Goal: Task Accomplishment & Management: Complete application form

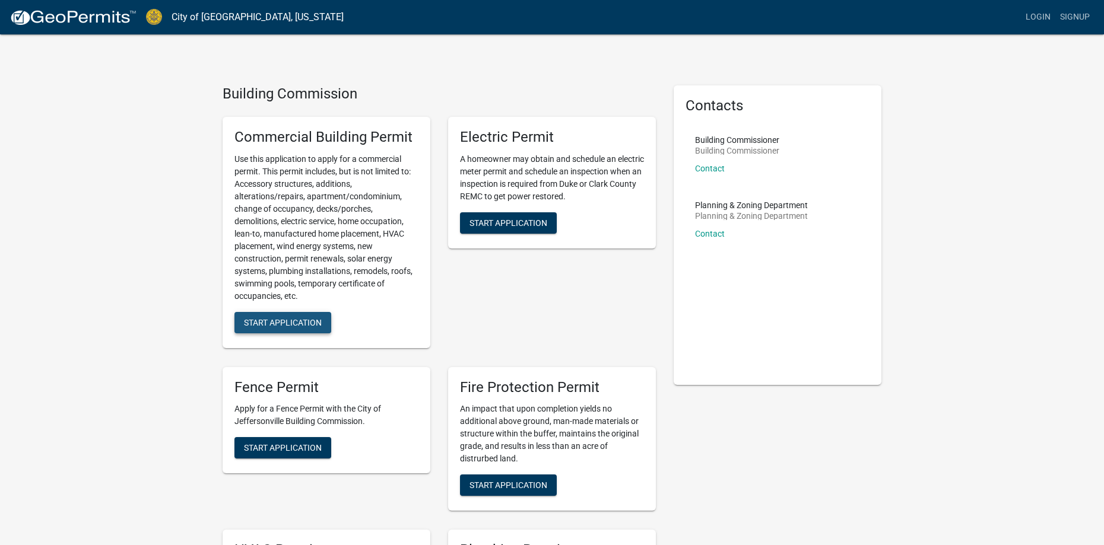
click at [271, 317] on button "Start Application" at bounding box center [282, 322] width 97 height 21
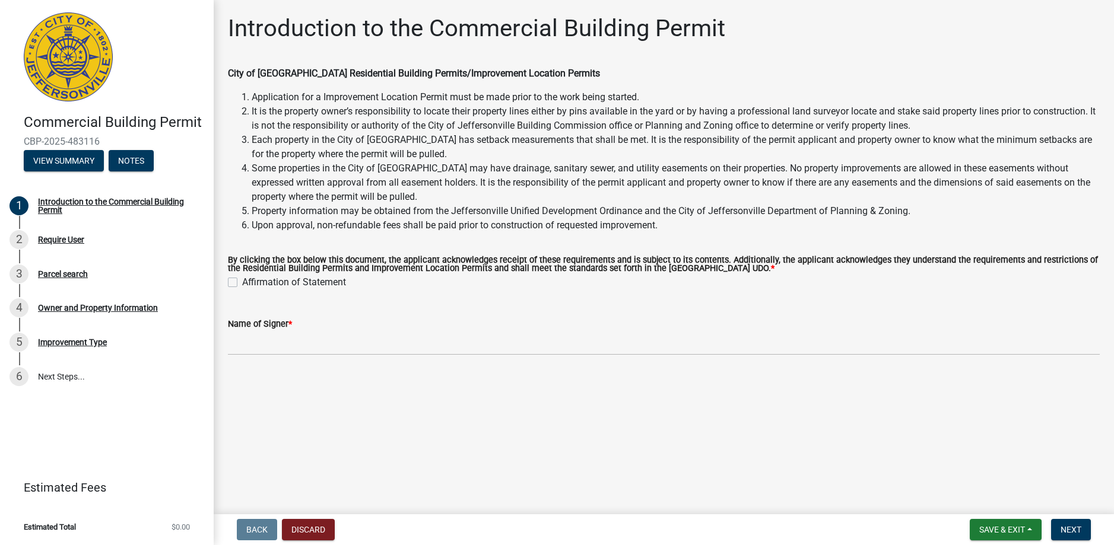
click at [242, 282] on label "Affirmation of Statement" at bounding box center [294, 282] width 104 height 14
click at [242, 282] on input "Affirmation of Statement" at bounding box center [246, 279] width 8 height 8
checkbox input "true"
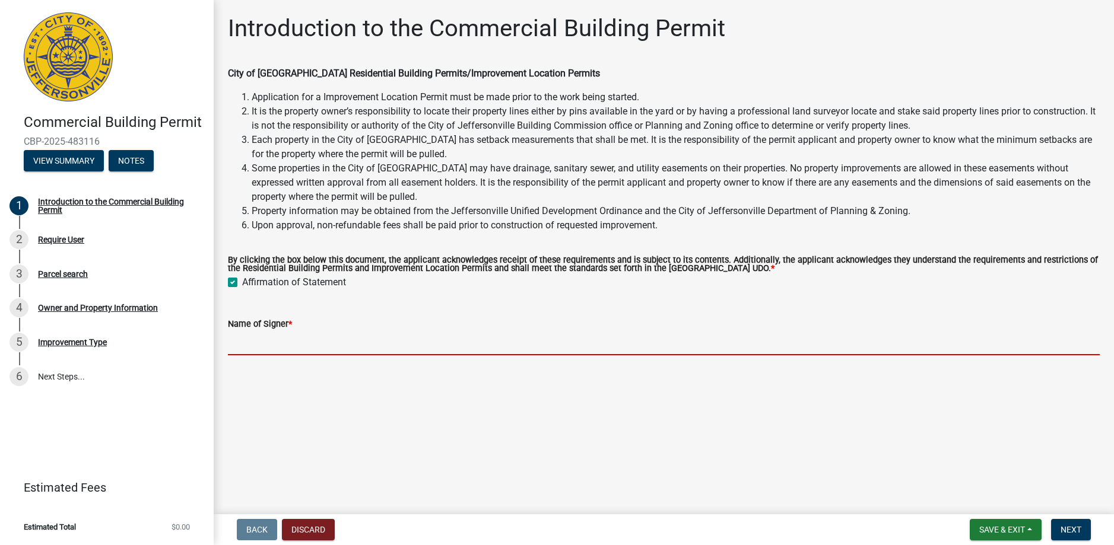
click at [301, 333] on input "Name of Signer *" at bounding box center [664, 343] width 872 height 24
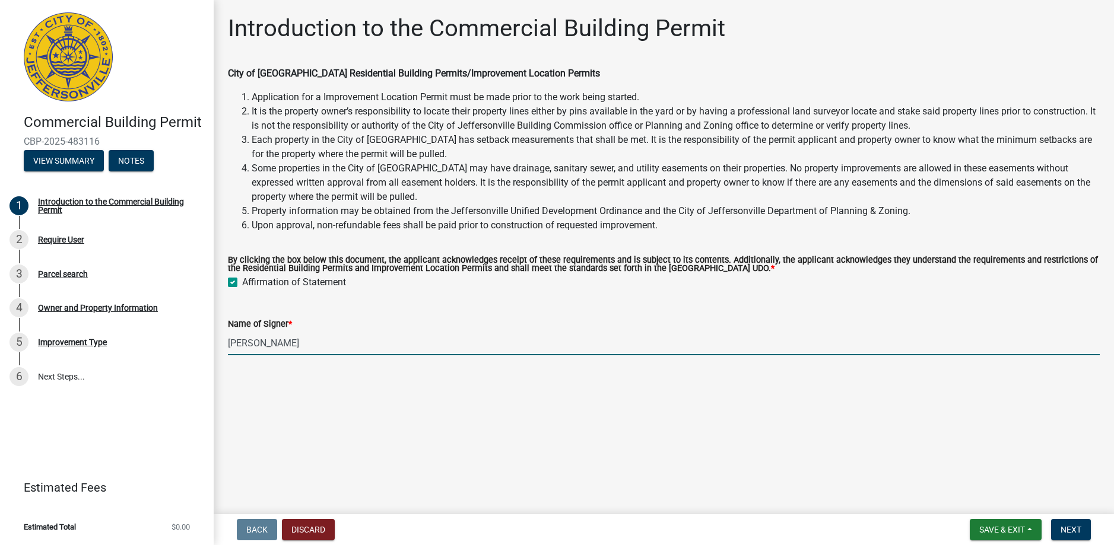
click at [301, 333] on input "greg hammond" at bounding box center [664, 343] width 872 height 24
type input "greg hammond"
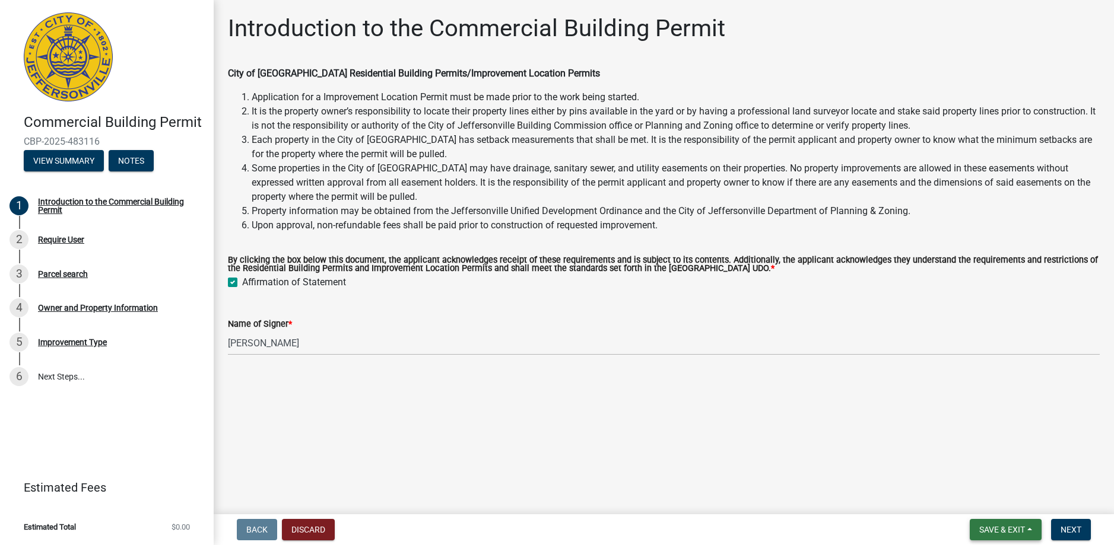
click at [986, 526] on span "Save & Exit" at bounding box center [1002, 529] width 46 height 9
click at [979, 471] on button "Save" at bounding box center [993, 470] width 95 height 28
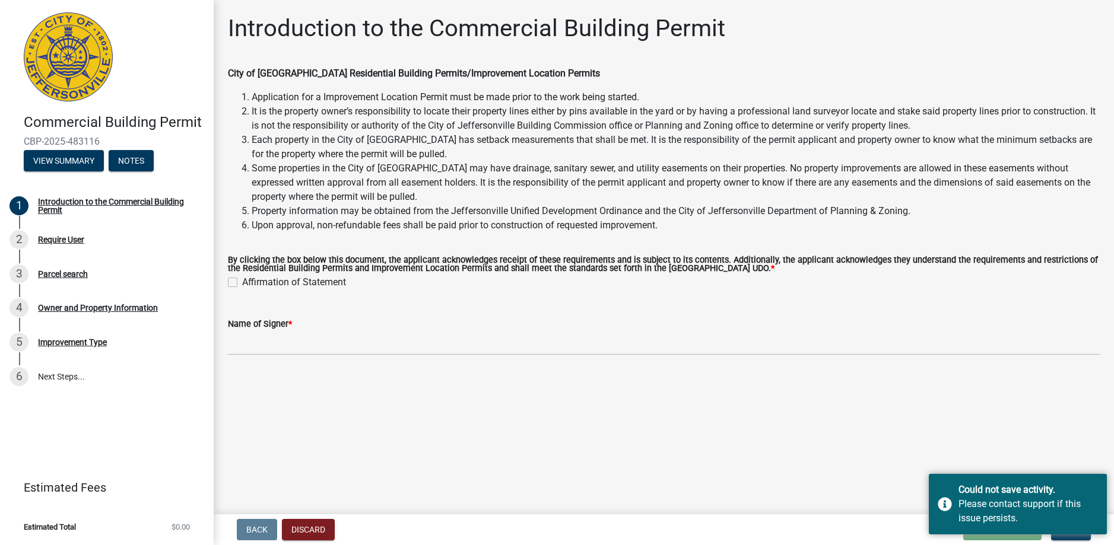
click at [242, 286] on label "Affirmation of Statement" at bounding box center [294, 282] width 104 height 14
click at [242, 283] on input "Affirmation of Statement" at bounding box center [246, 279] width 8 height 8
checkbox input "true"
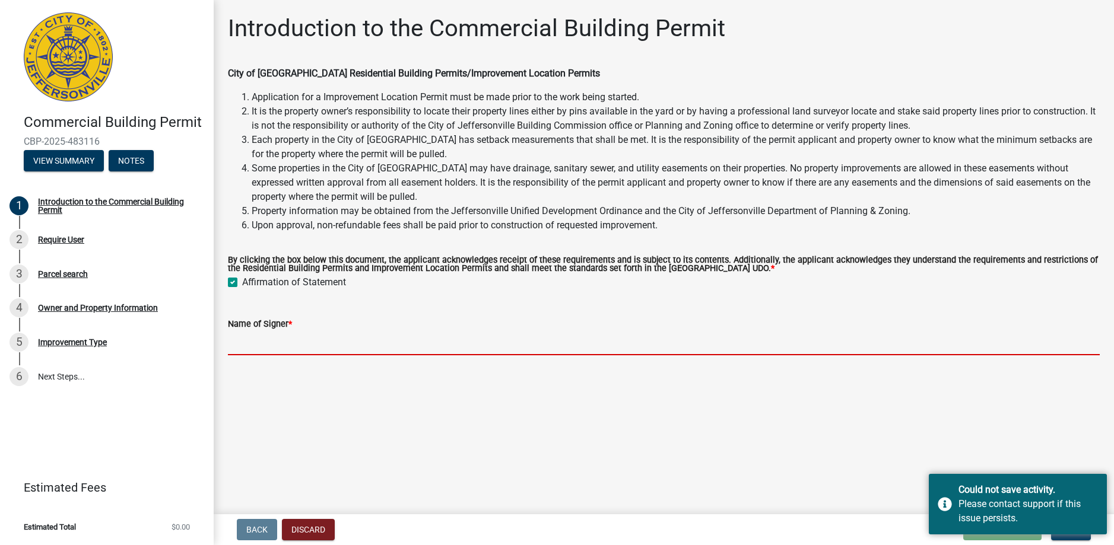
click at [313, 335] on input "Name of Signer *" at bounding box center [664, 343] width 872 height 24
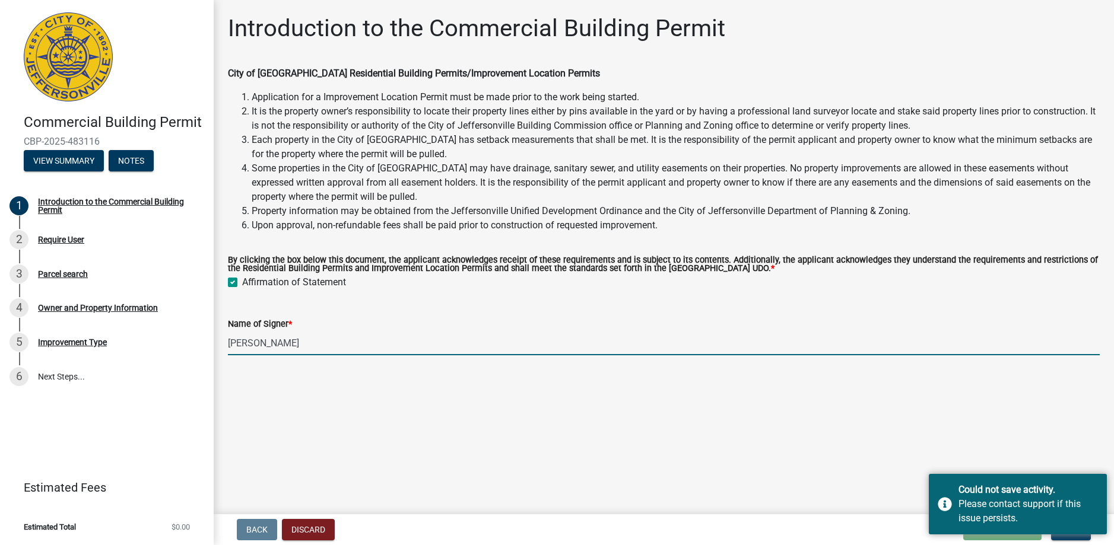
type input "greg hammond"
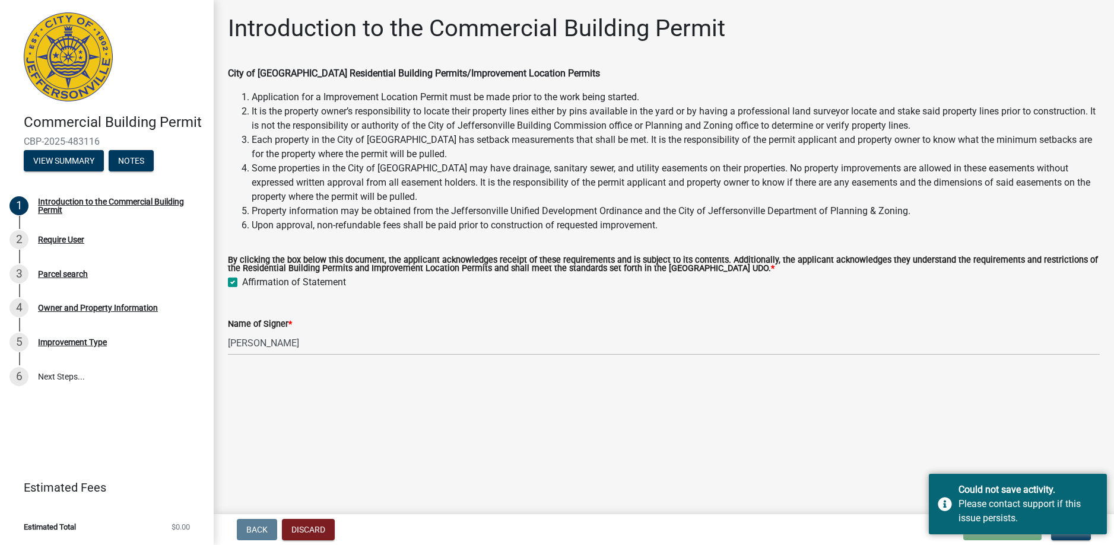
click at [939, 452] on main "Introduction to the Commercial Building Permit City of Jeffersonville Residenti…" at bounding box center [664, 255] width 900 height 510
click at [1027, 508] on div "Please contact support if this issue persists." at bounding box center [1027, 511] width 139 height 28
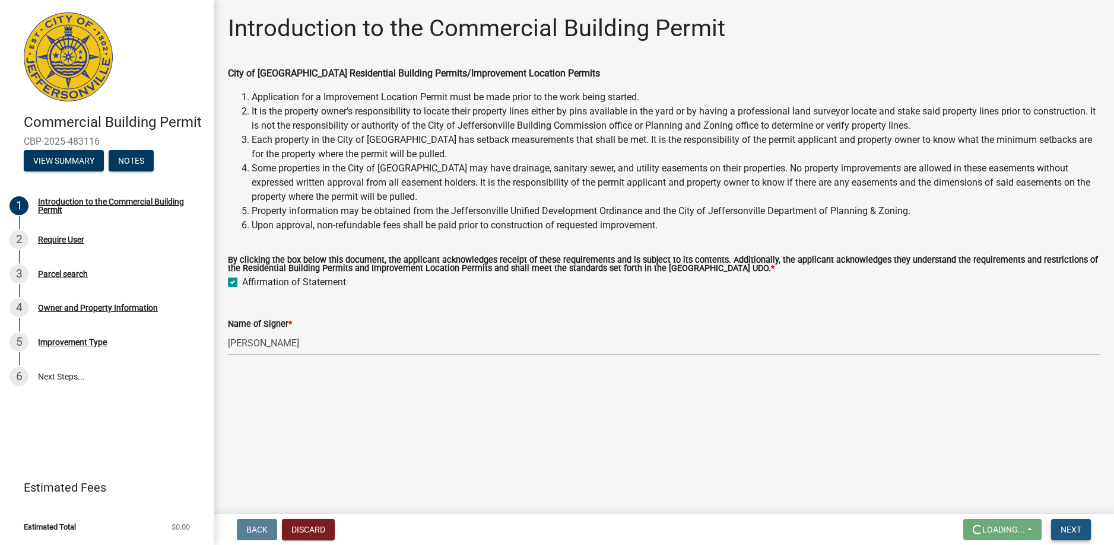
click at [1075, 524] on button "Next" at bounding box center [1071, 529] width 40 height 21
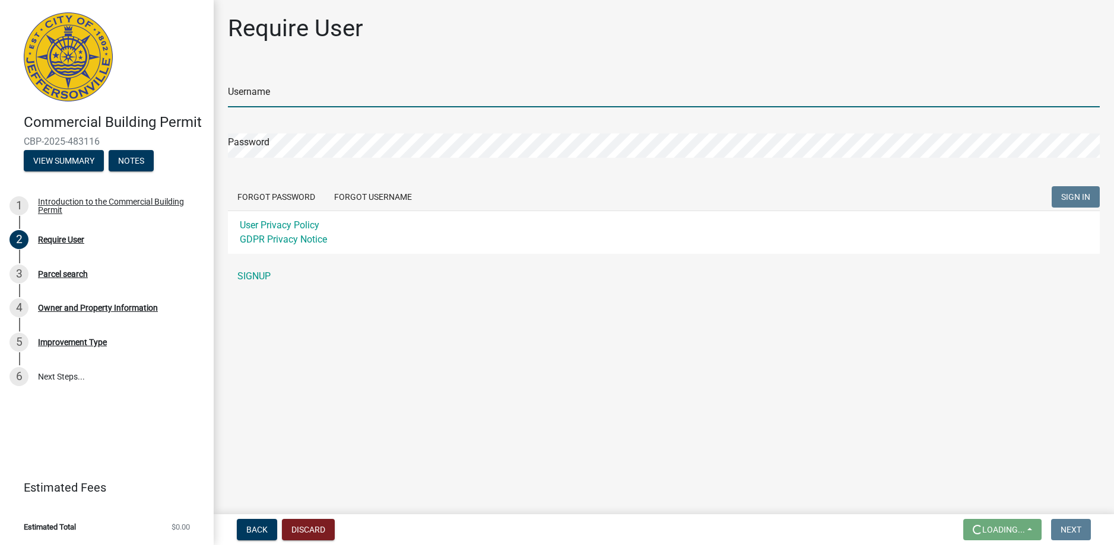
type input "ghammond"
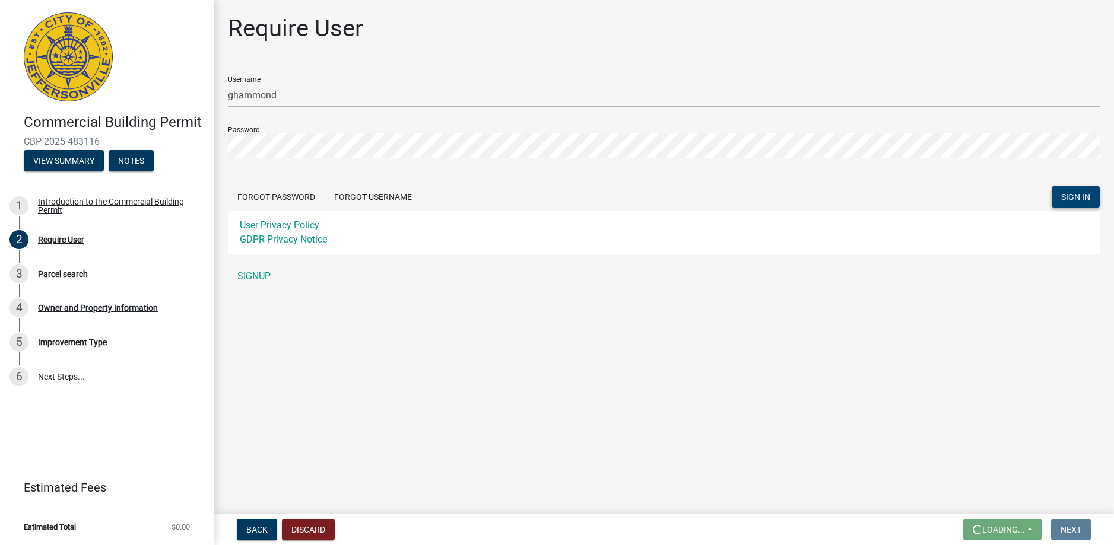
click at [1059, 193] on button "SIGN IN" at bounding box center [1076, 196] width 48 height 21
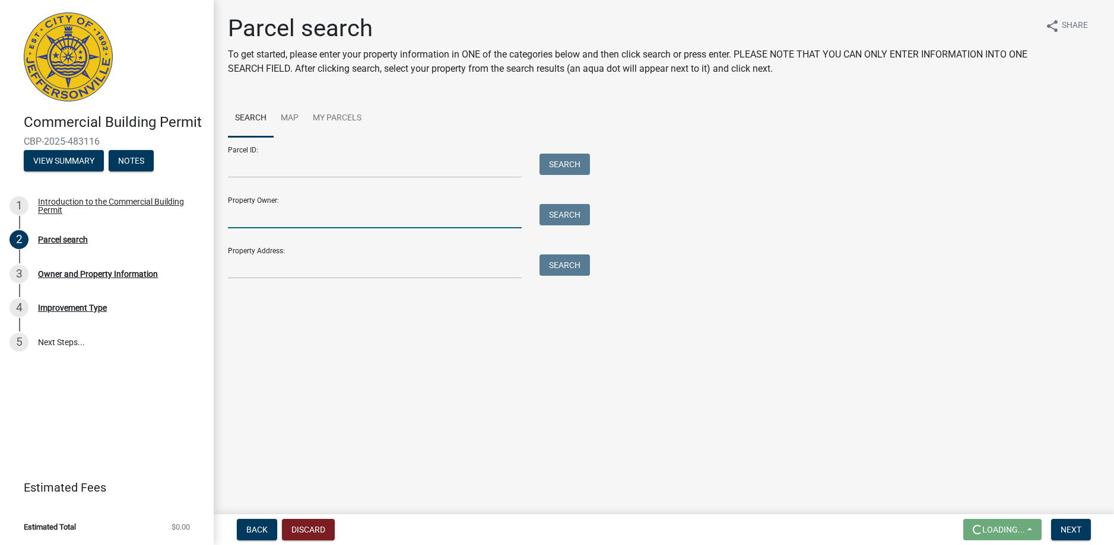
click at [244, 223] on input "Property Owner:" at bounding box center [375, 216] width 294 height 24
type input "greg hammond"
click at [248, 278] on input "Property Address:" at bounding box center [375, 267] width 294 height 24
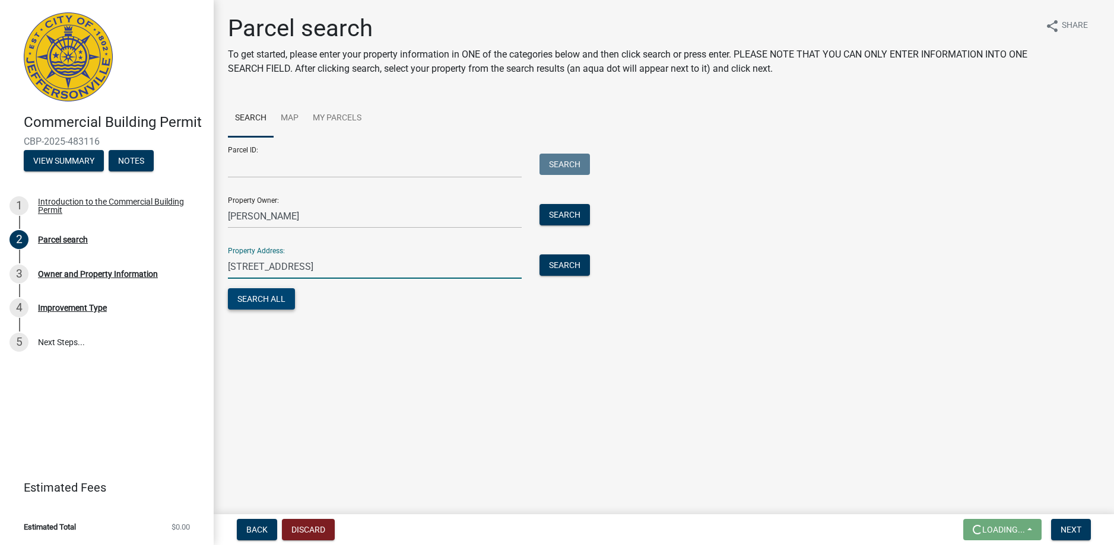
type input "2104 woodland ct"
click at [250, 303] on button "Search All" at bounding box center [261, 298] width 67 height 21
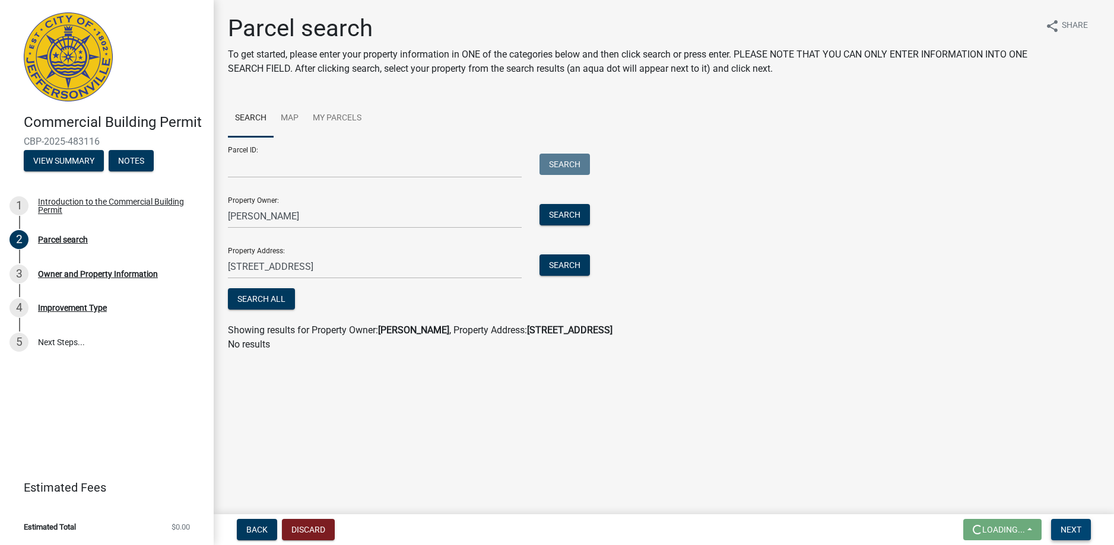
click at [1070, 526] on span "Next" at bounding box center [1070, 529] width 21 height 9
click at [262, 297] on button "Search All" at bounding box center [261, 298] width 67 height 21
click at [1063, 526] on span "Next" at bounding box center [1070, 529] width 21 height 9
click at [1063, 527] on span "Next" at bounding box center [1070, 529] width 21 height 9
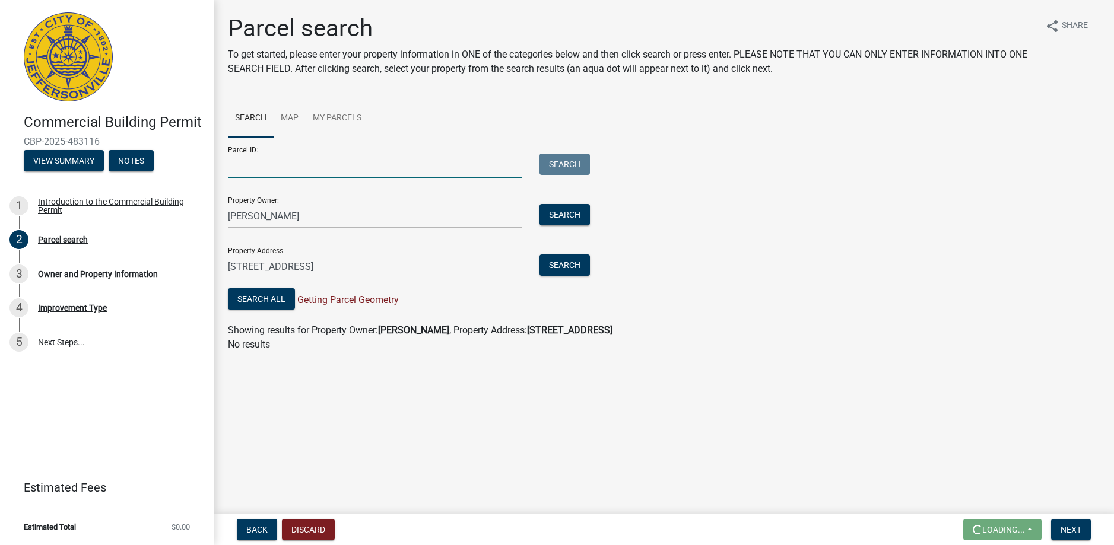
click at [256, 169] on input "Parcel ID:" at bounding box center [375, 166] width 294 height 24
type input "10-21-01-100-151.000-010"
click at [262, 300] on button "Search All" at bounding box center [261, 298] width 67 height 21
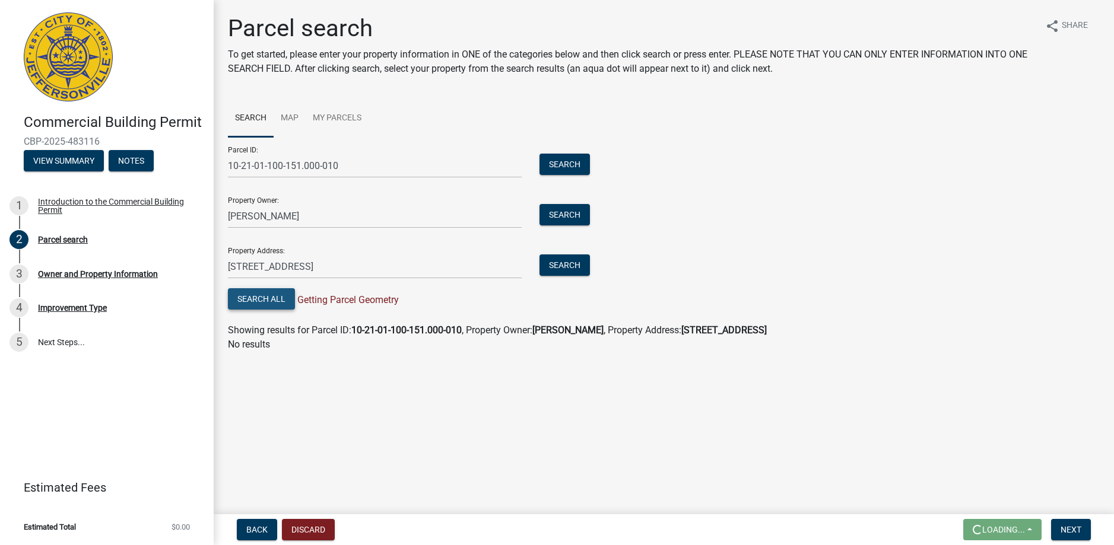
click at [262, 300] on button "Search All" at bounding box center [261, 298] width 67 height 21
click at [1070, 530] on span "Next" at bounding box center [1070, 529] width 21 height 9
click at [1066, 528] on span "Next" at bounding box center [1070, 529] width 21 height 9
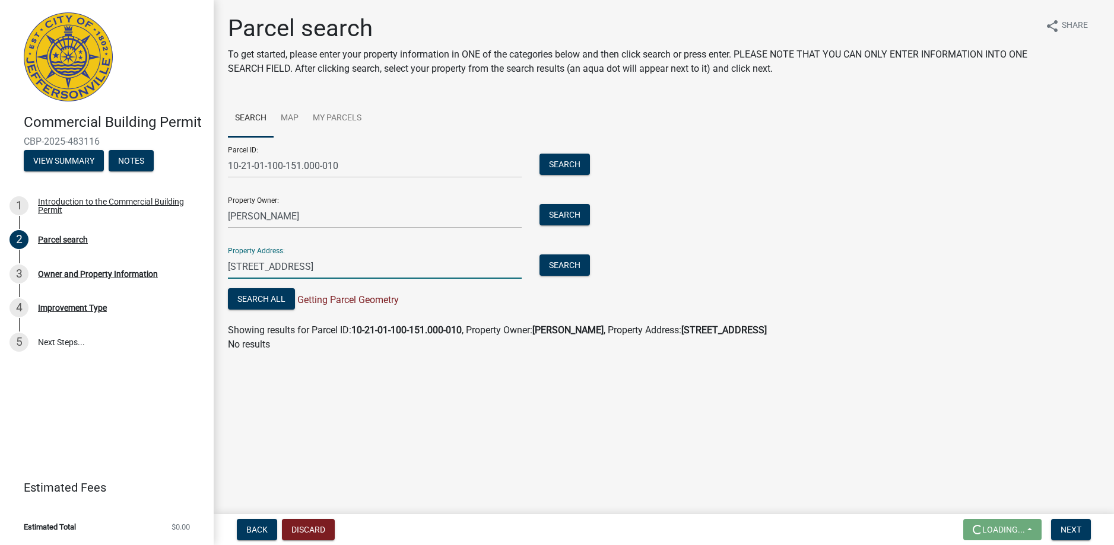
click at [316, 262] on input "2104 woodland ct" at bounding box center [375, 267] width 294 height 24
click at [316, 545] on div at bounding box center [557, 545] width 1114 height 0
click at [320, 266] on input "2104 woodland ct" at bounding box center [375, 267] width 294 height 24
type input "2104 woodland ct jeffersonville indiana"
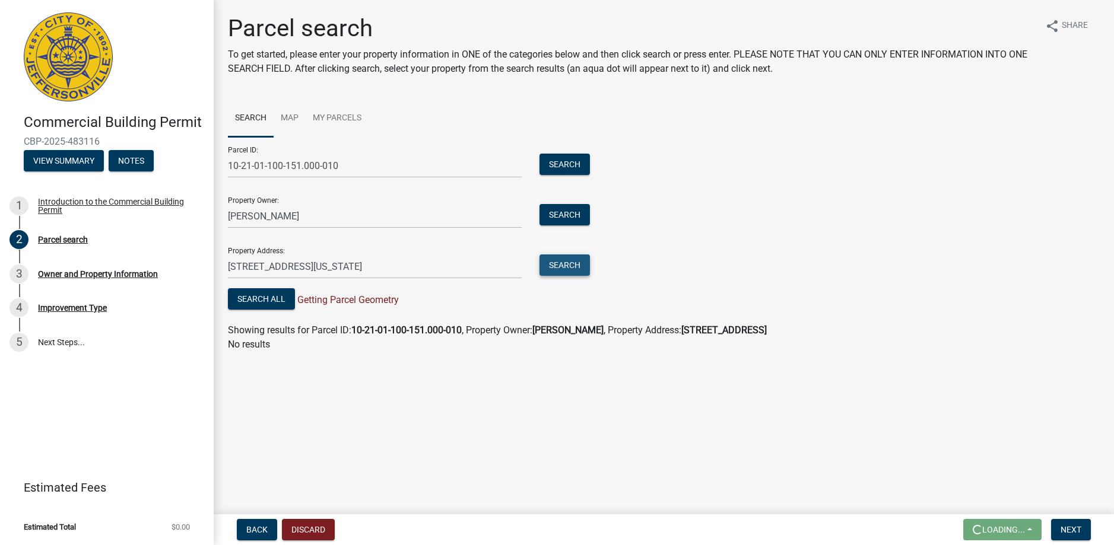
click at [557, 268] on button "Search" at bounding box center [564, 265] width 50 height 21
click at [563, 215] on button "Search" at bounding box center [564, 214] width 50 height 21
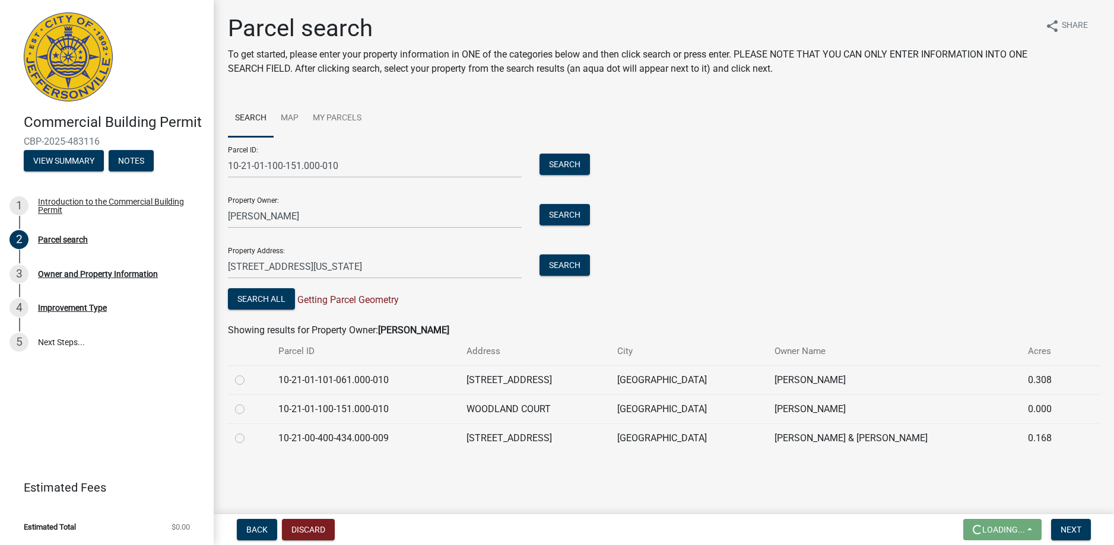
click at [249, 402] on label at bounding box center [249, 402] width 0 height 0
click at [249, 410] on input "radio" at bounding box center [253, 406] width 8 height 8
radio input "true"
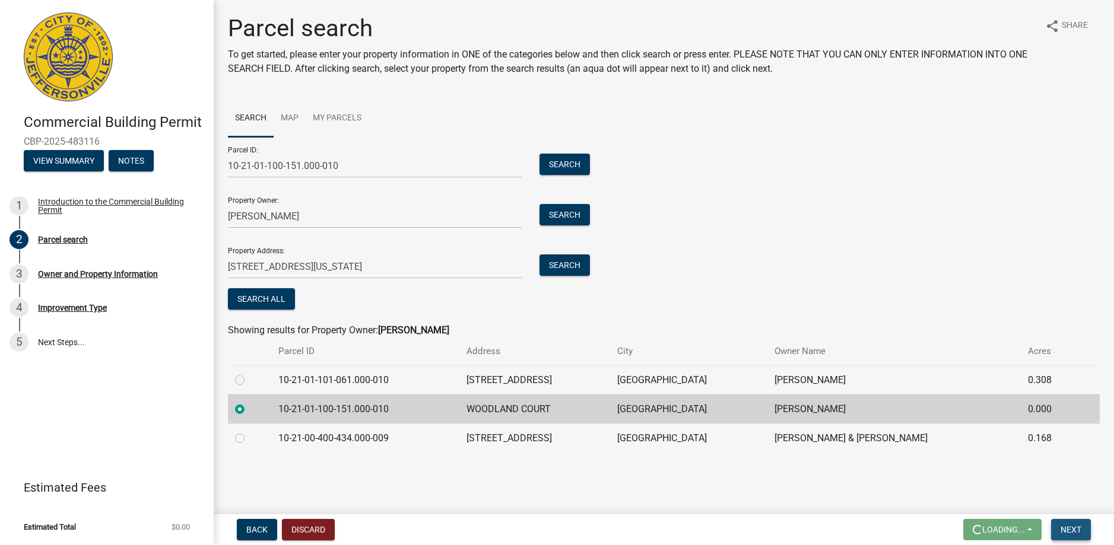
click at [1072, 529] on span "Next" at bounding box center [1070, 529] width 21 height 9
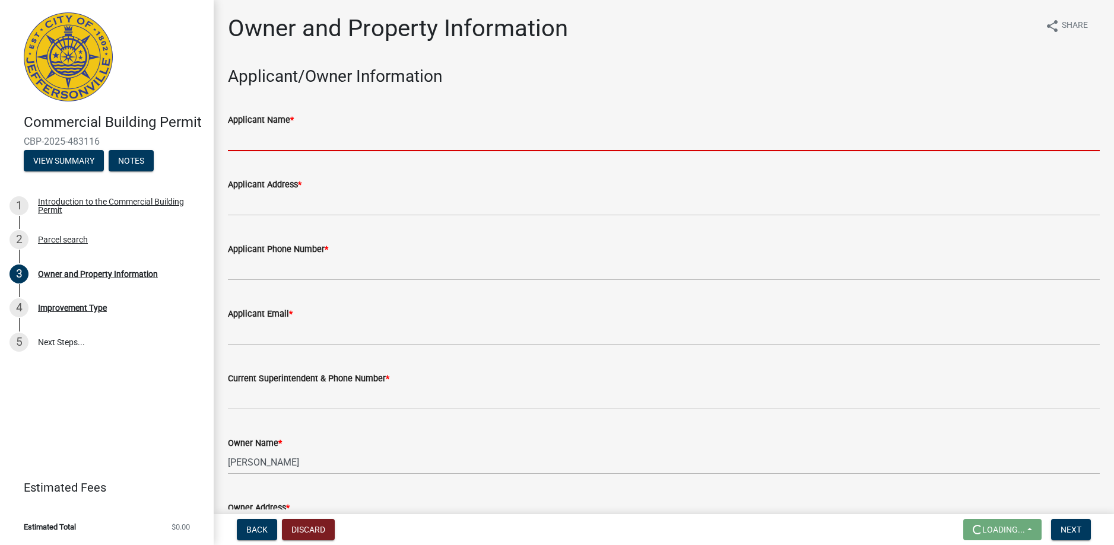
click at [285, 144] on input "Applicant Name *" at bounding box center [664, 139] width 872 height 24
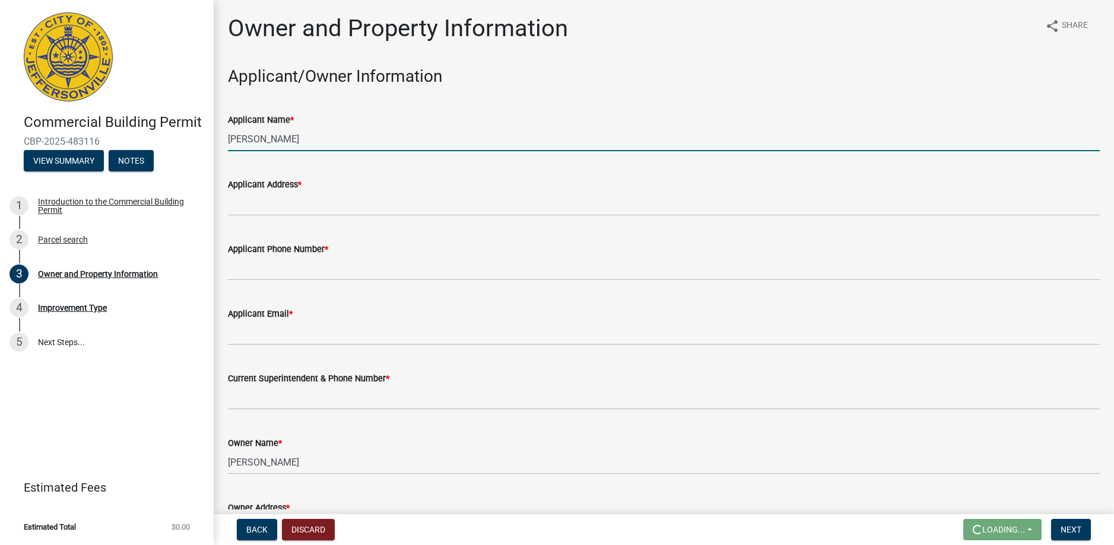
type input "greg Hammond"
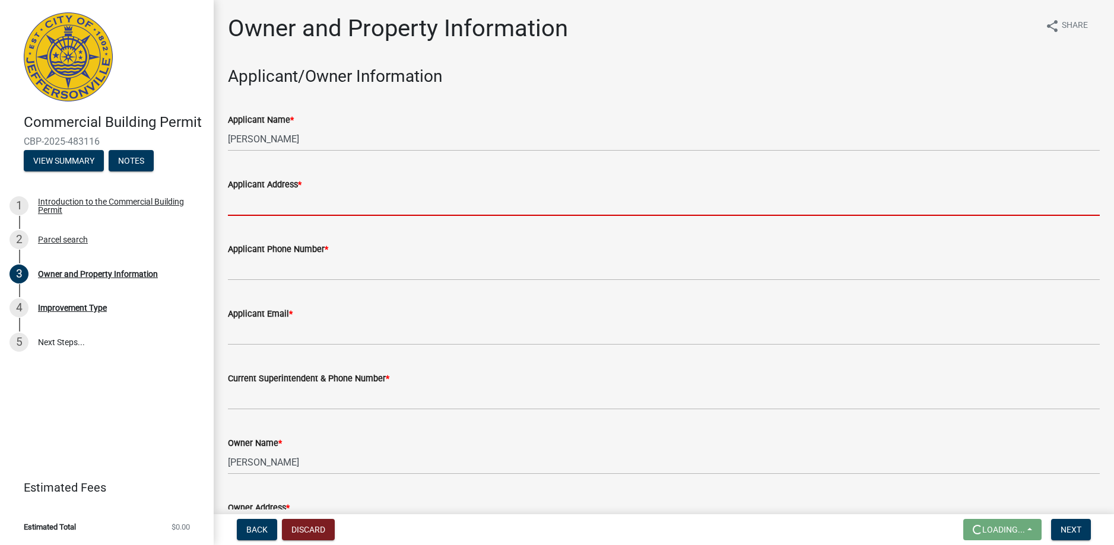
click at [286, 201] on input "Applicant Address *" at bounding box center [664, 204] width 872 height 24
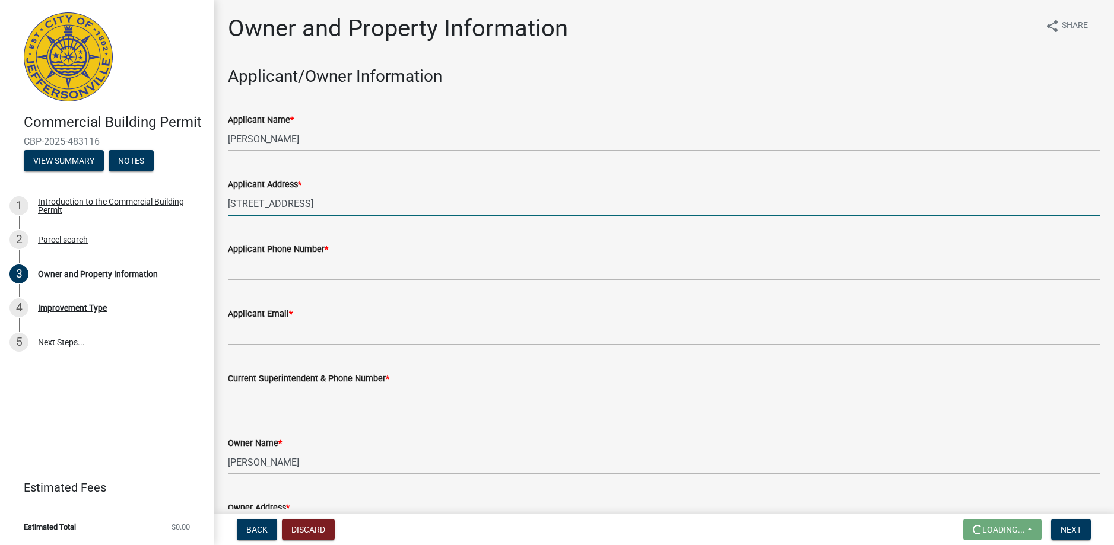
type input "2104 woodland ct"
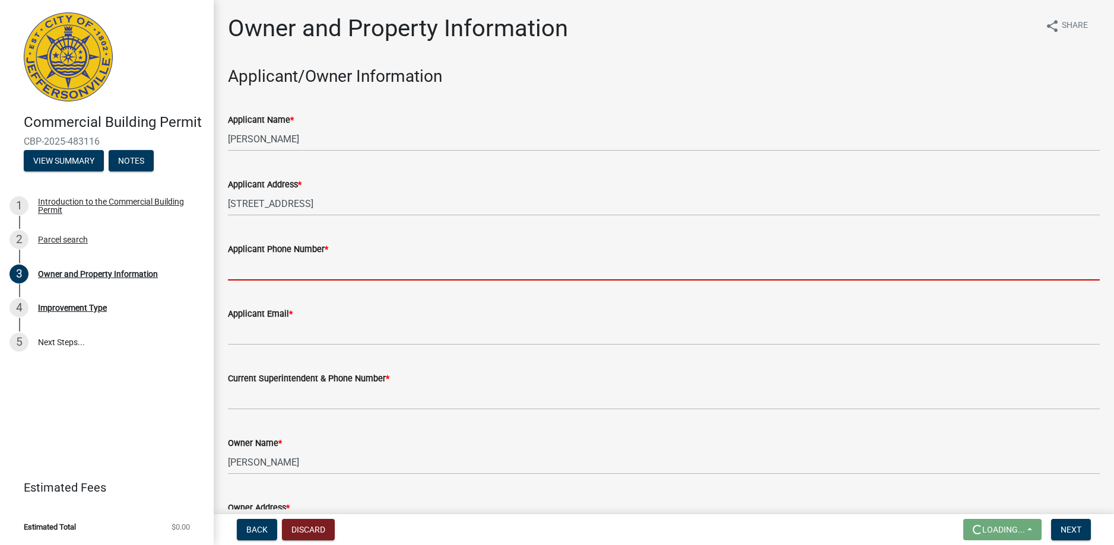
click at [285, 275] on input "Applicant Phone Number *" at bounding box center [664, 268] width 872 height 24
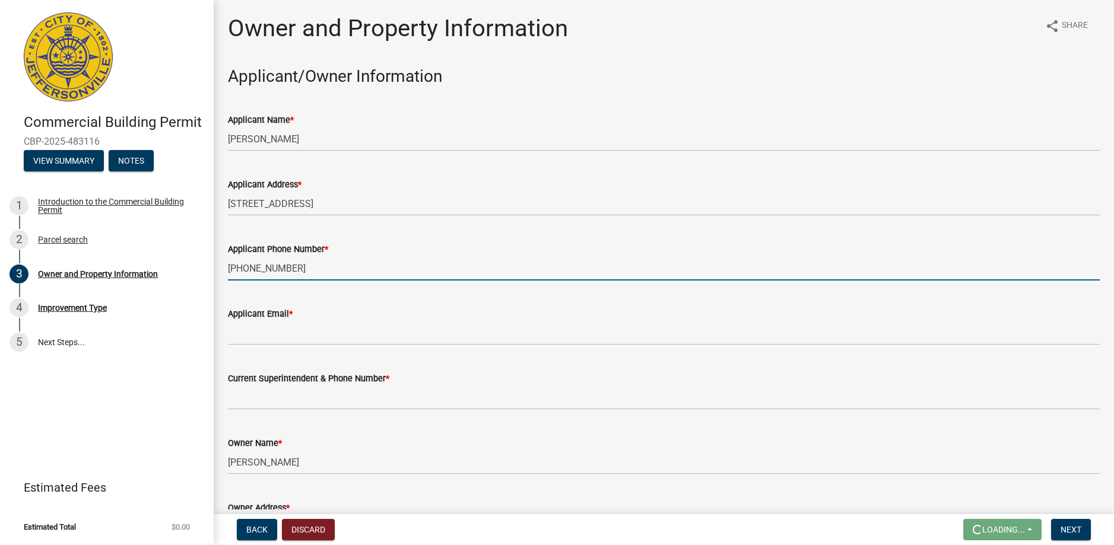
type input "502-664-9838"
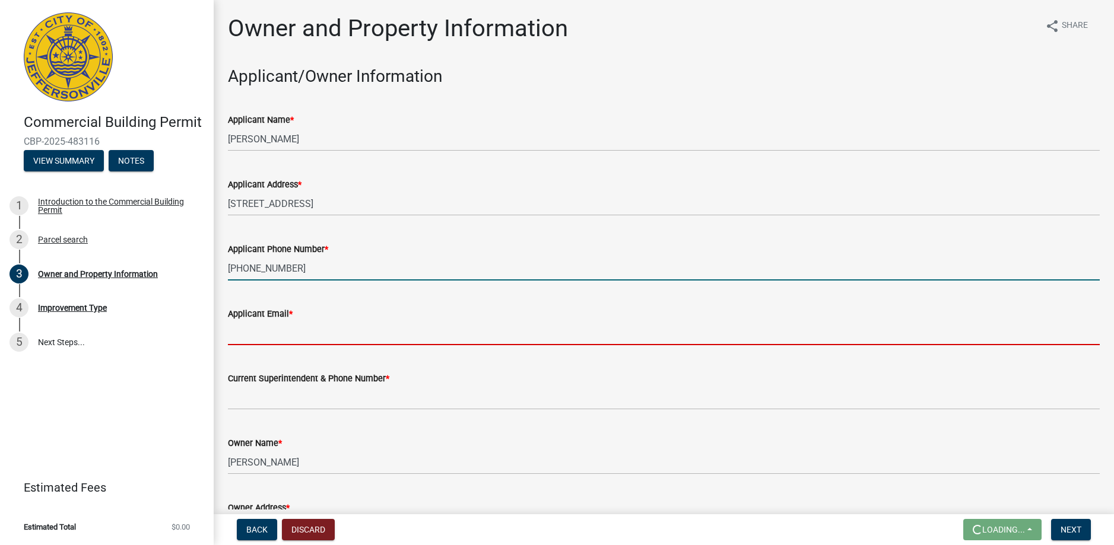
click at [281, 335] on input "Applicant Email *" at bounding box center [664, 333] width 872 height 24
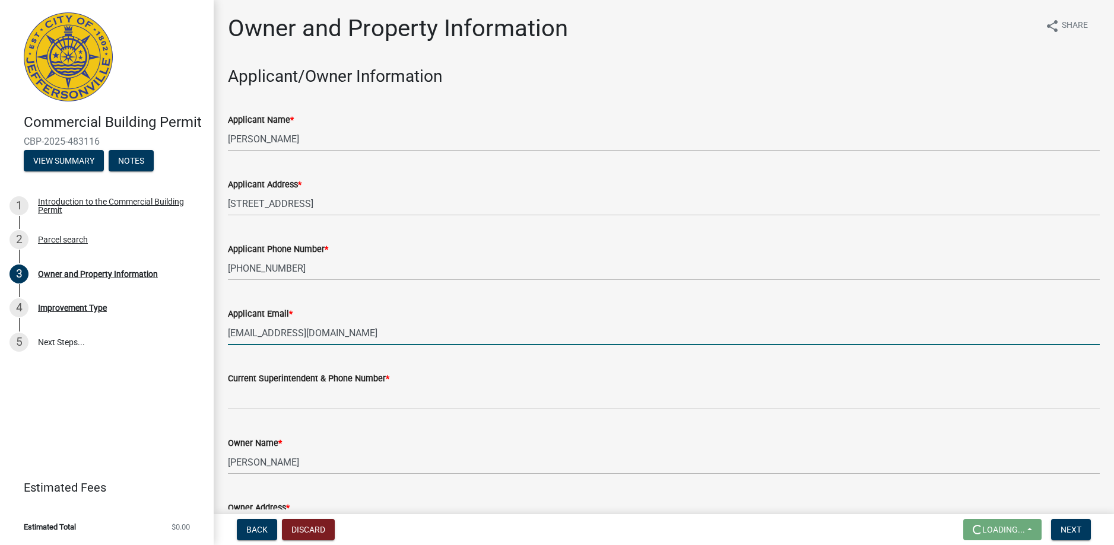
type input "earthscapes812@gmail.com"
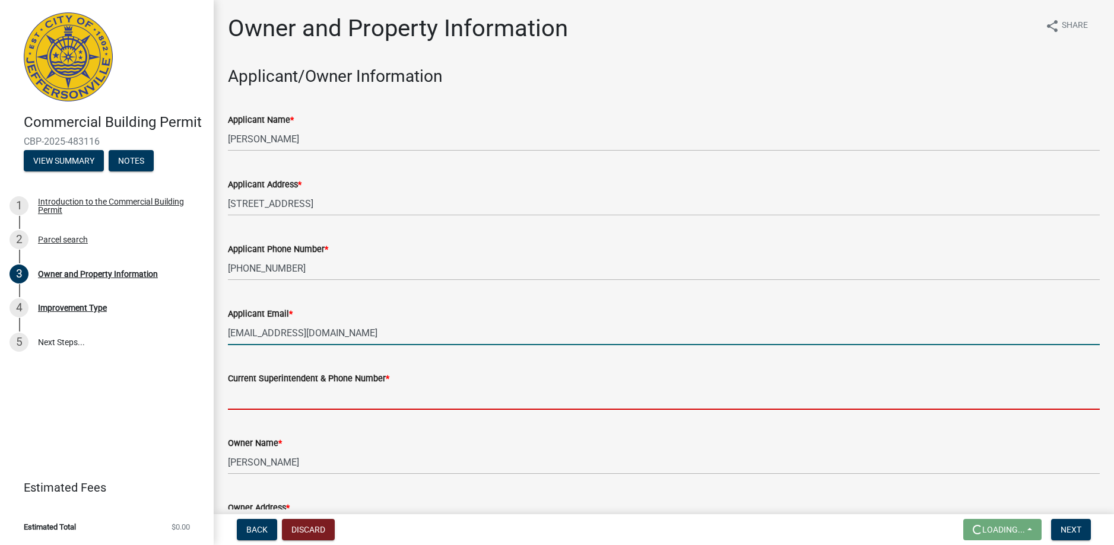
click at [267, 396] on input "Current Superintendent & Phone Number *" at bounding box center [664, 398] width 872 height 24
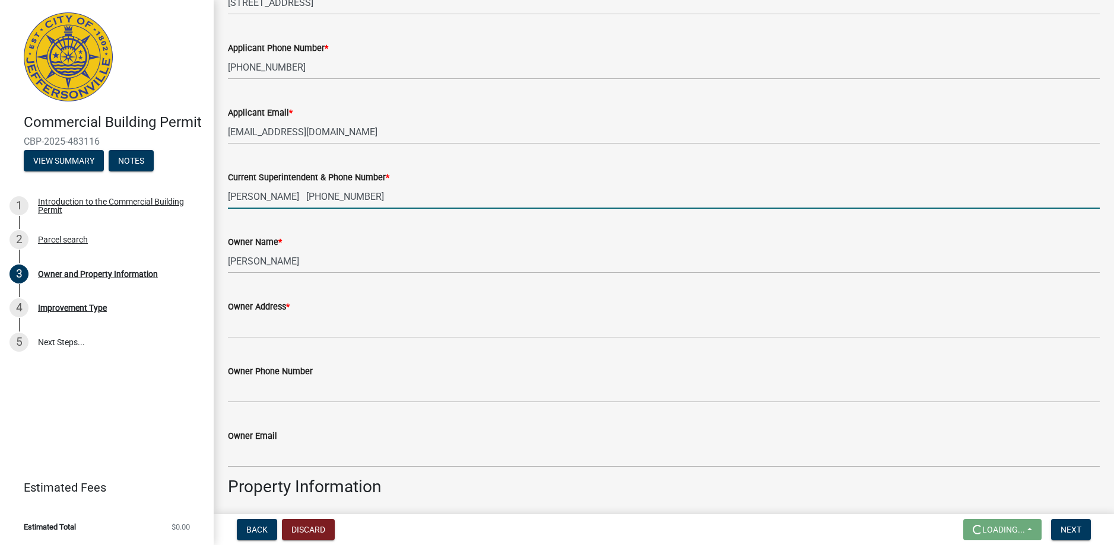
scroll to position [423, 0]
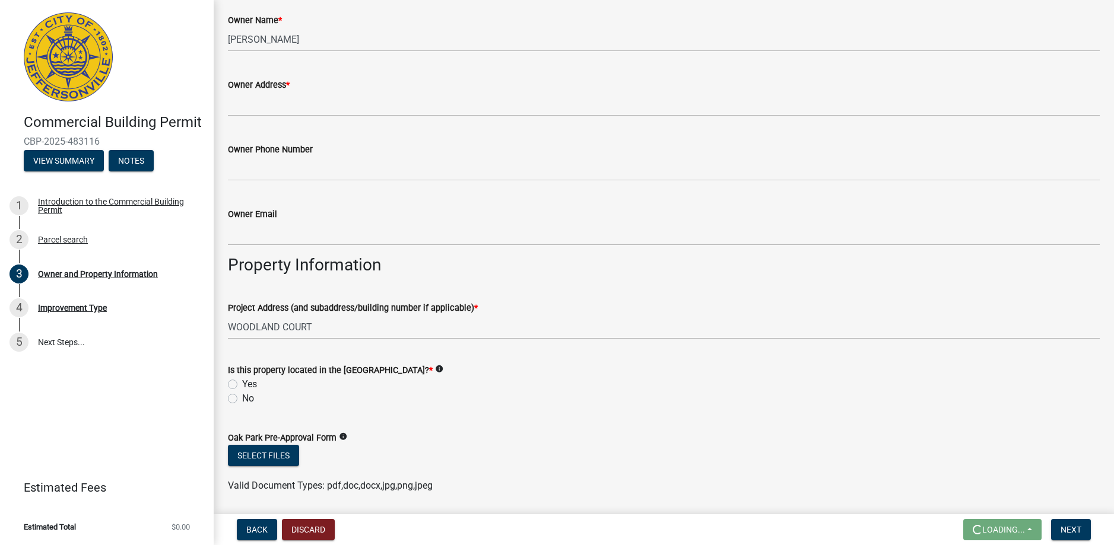
type input "greg hammond 502-664-9838"
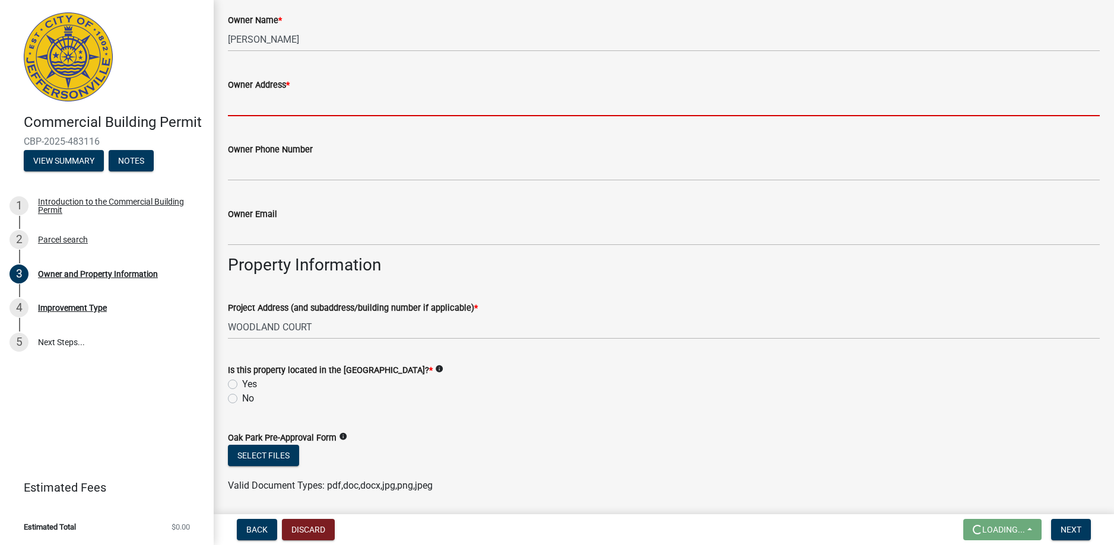
click at [249, 103] on input "Owner Address *" at bounding box center [664, 104] width 872 height 24
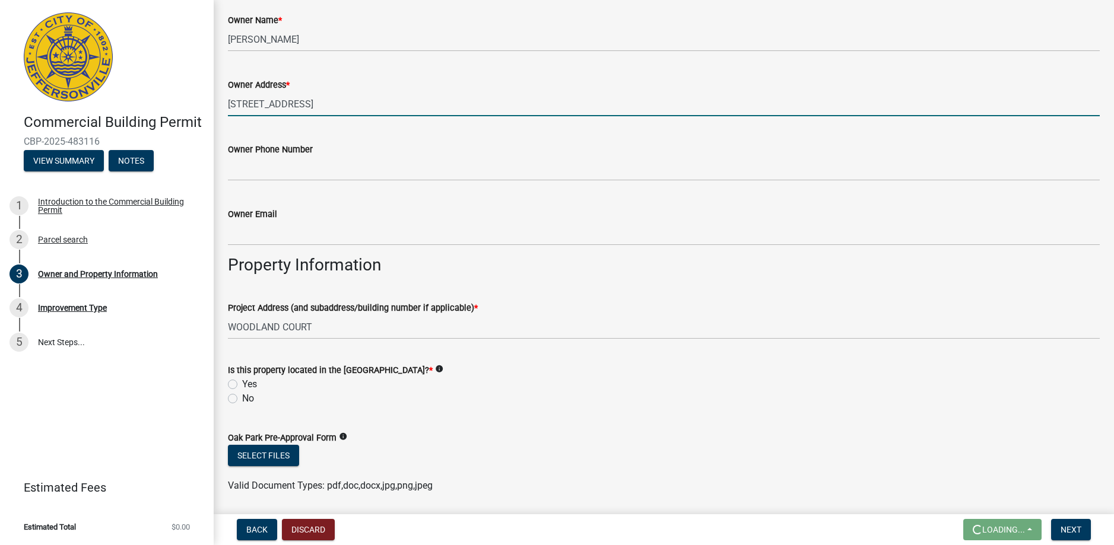
type input "105 alexis drive"
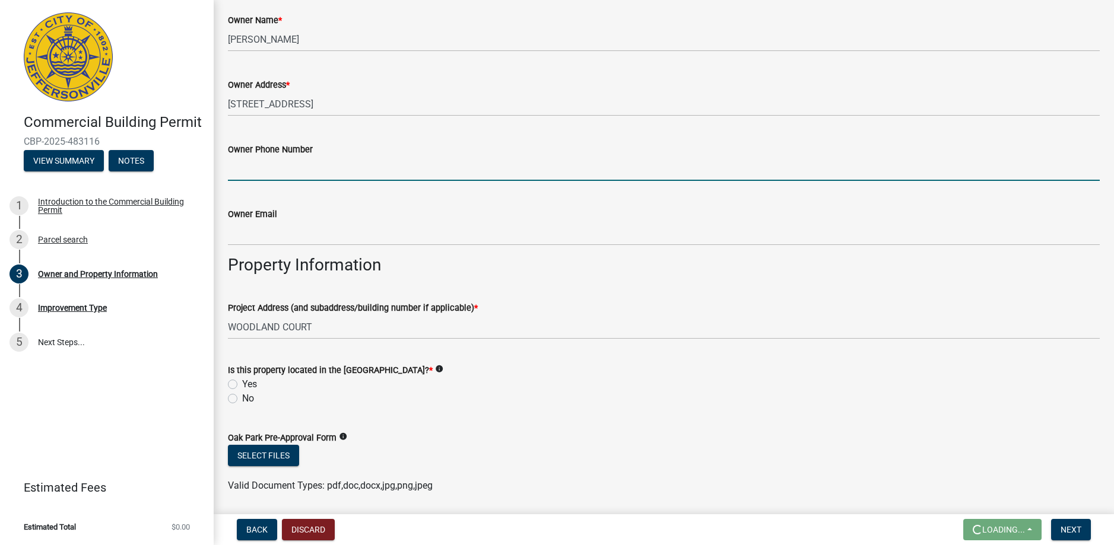
click at [249, 175] on input "Owner Phone Number" at bounding box center [664, 169] width 872 height 24
type input "5026649838"
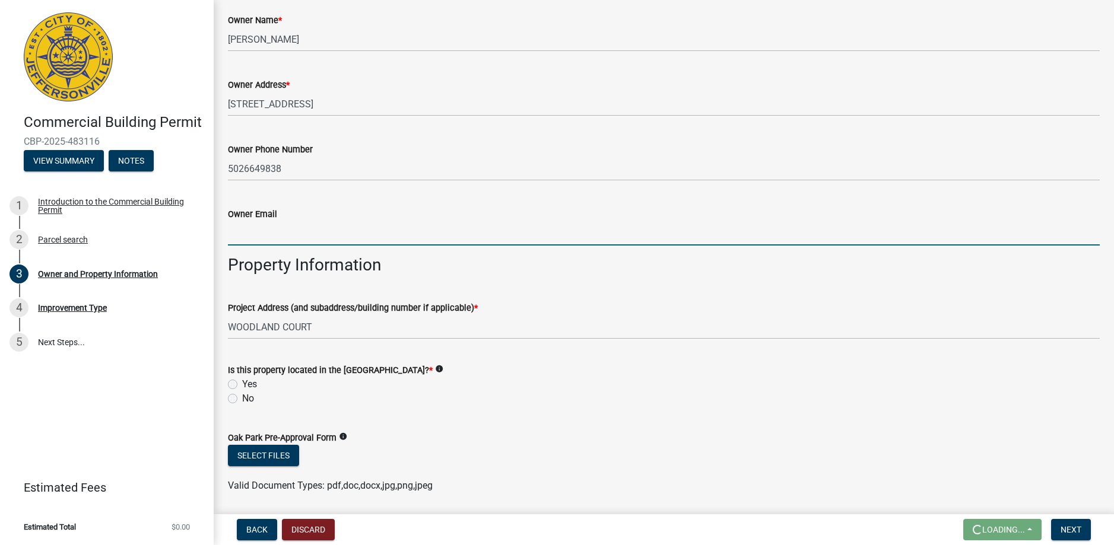
click at [261, 237] on input "Owner Email" at bounding box center [664, 233] width 872 height 24
type input "earthscapes812@gmail.com"
click at [242, 399] on label "No" at bounding box center [248, 399] width 12 height 14
click at [242, 399] on input "No" at bounding box center [246, 396] width 8 height 8
radio input "true"
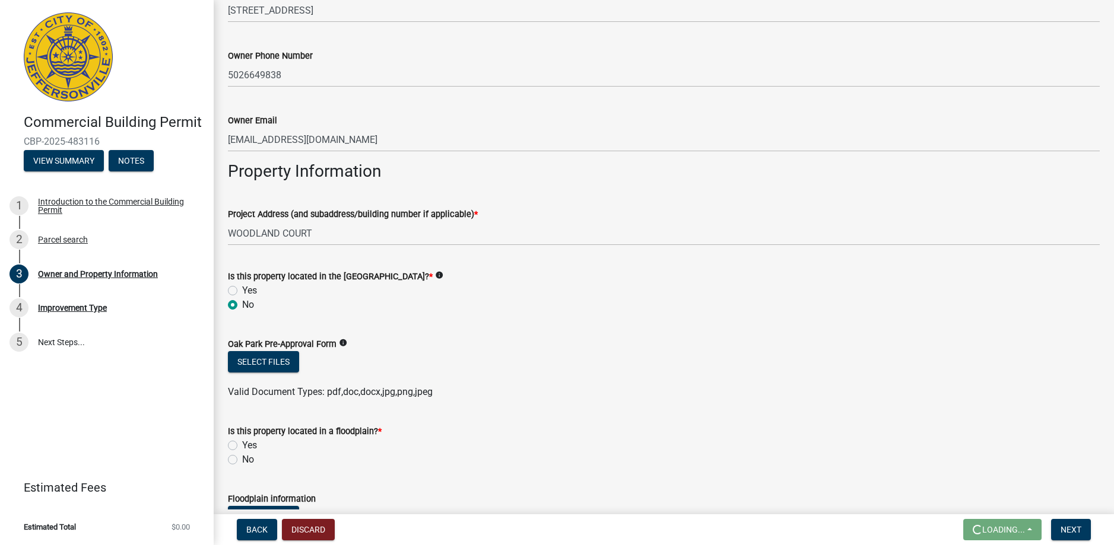
scroll to position [618, 0]
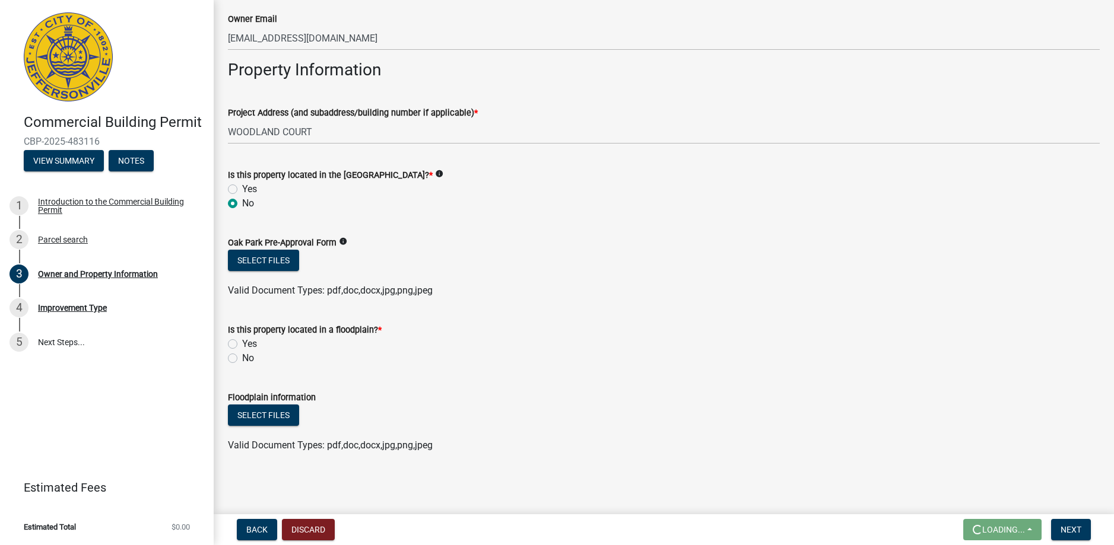
click at [242, 358] on label "No" at bounding box center [248, 358] width 12 height 14
click at [242, 358] on input "No" at bounding box center [246, 355] width 8 height 8
radio input "true"
click at [1071, 529] on span "Next" at bounding box center [1070, 529] width 21 height 9
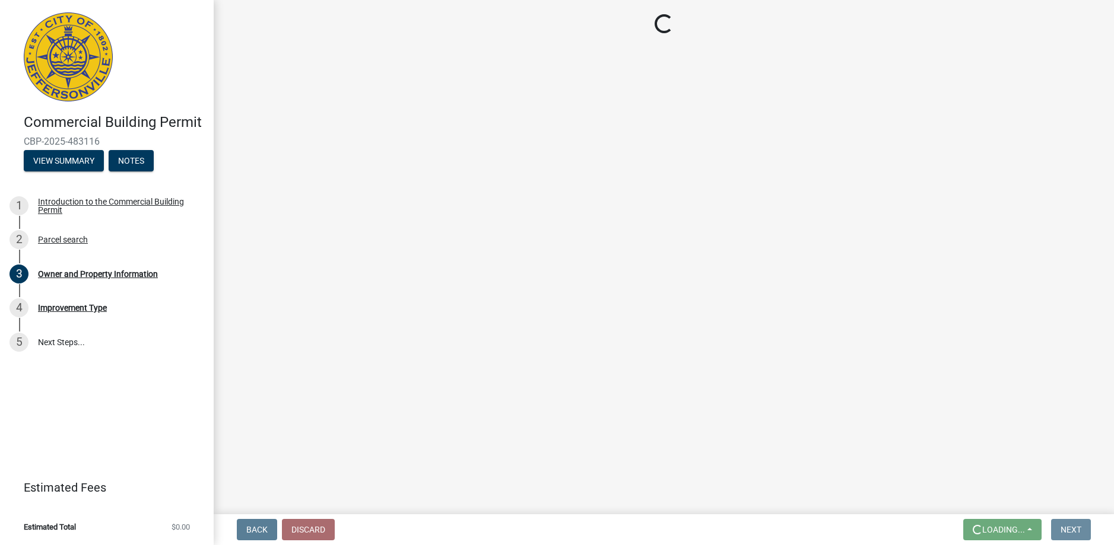
scroll to position [0, 0]
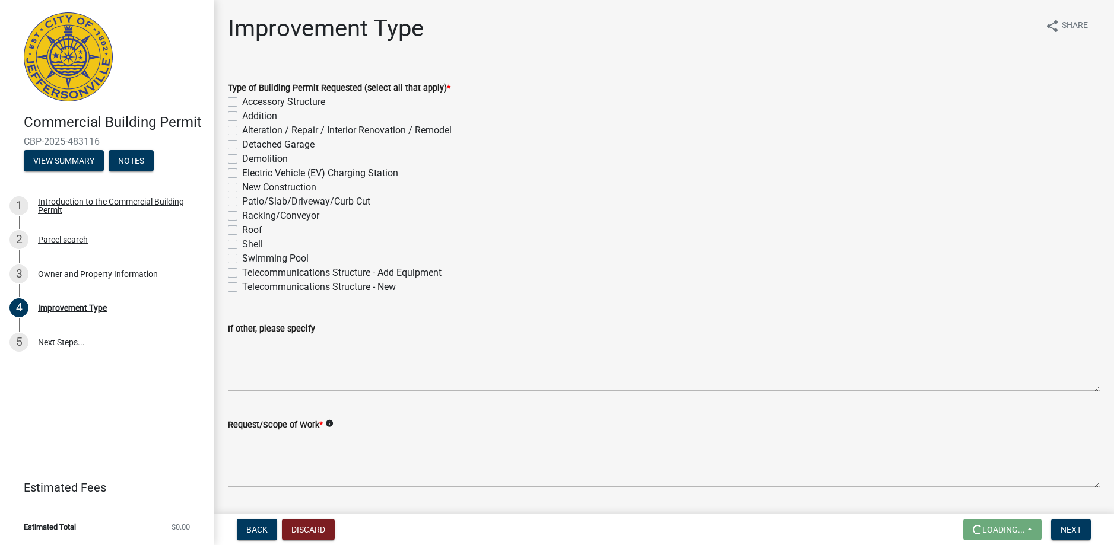
click at [242, 187] on label "New Construction" at bounding box center [279, 187] width 74 height 14
click at [242, 187] on input "New Construction" at bounding box center [246, 184] width 8 height 8
checkbox input "true"
checkbox input "false"
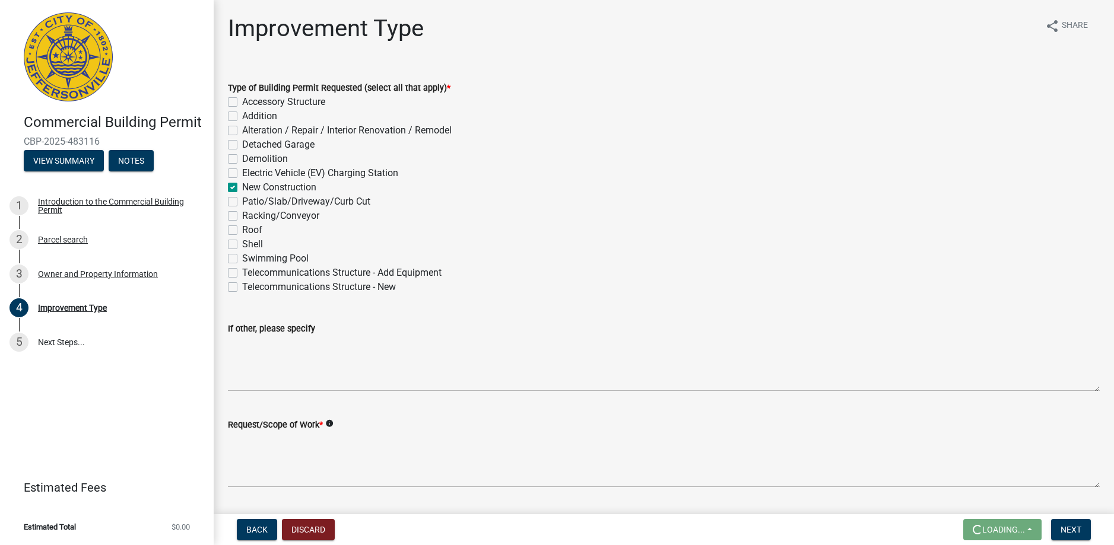
checkbox input "false"
checkbox input "true"
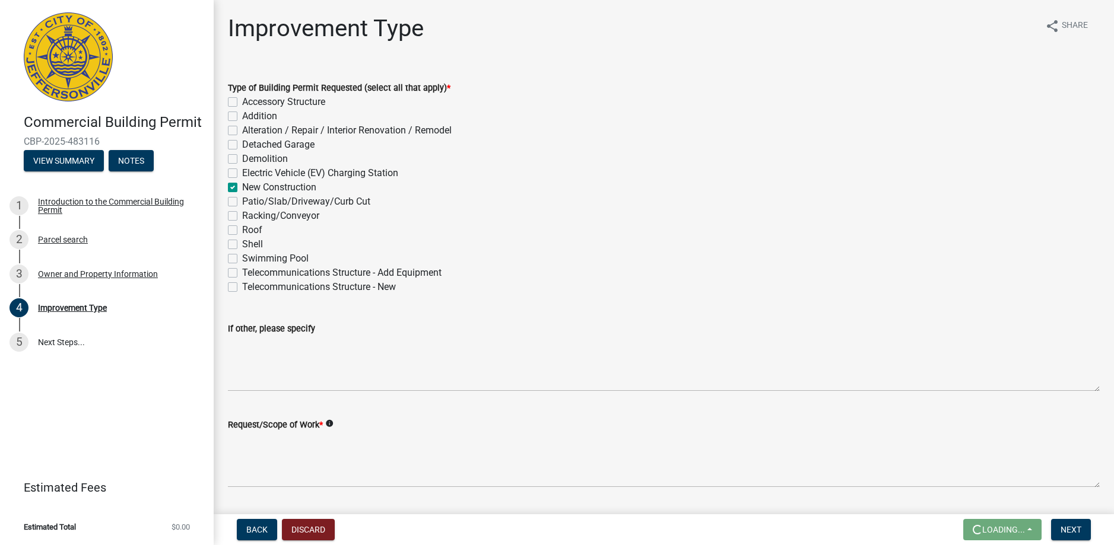
checkbox input "false"
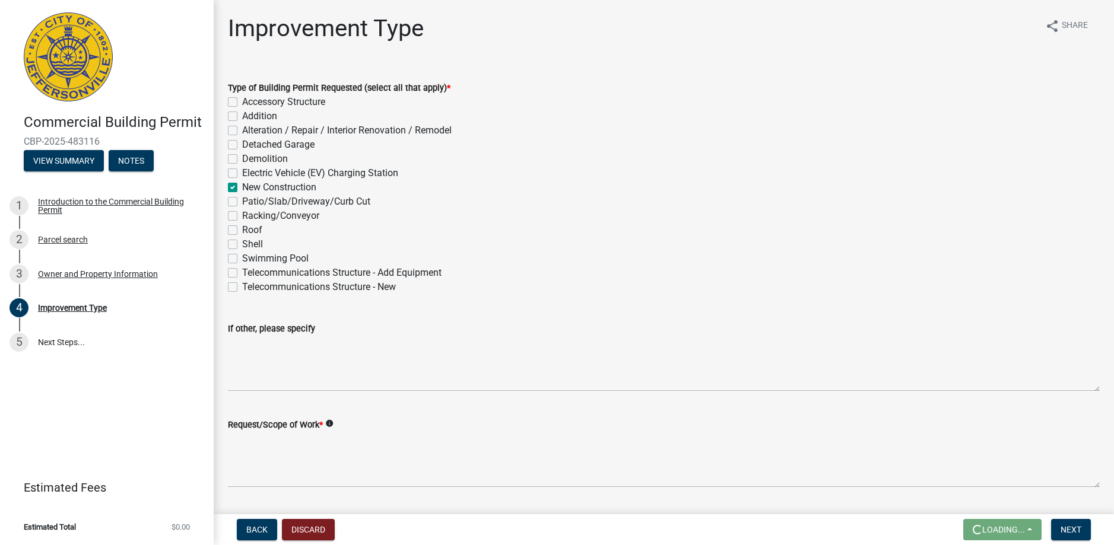
checkbox input "false"
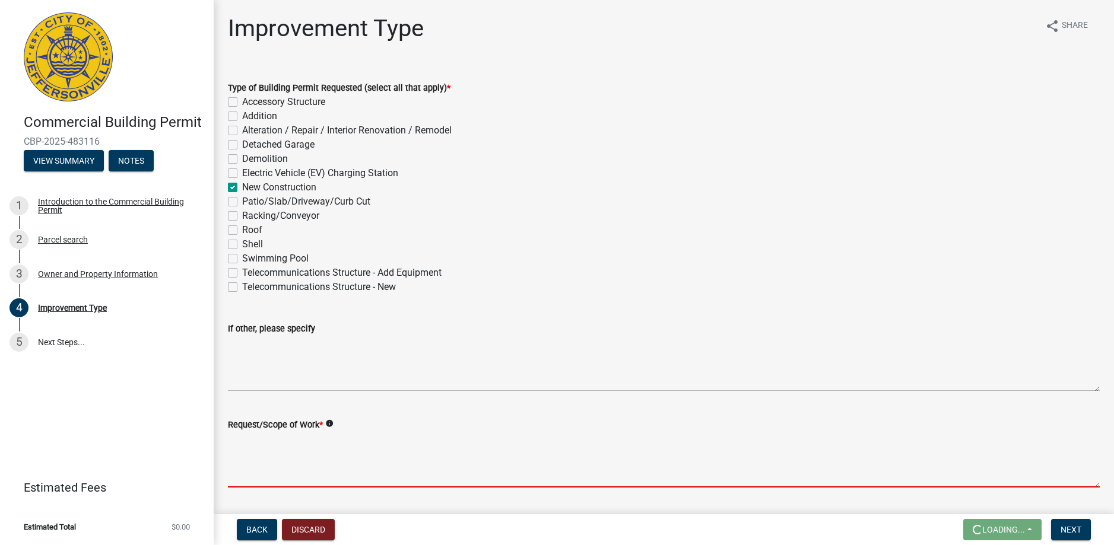
click at [298, 465] on textarea "Request/Scope of Work *" at bounding box center [664, 460] width 872 height 56
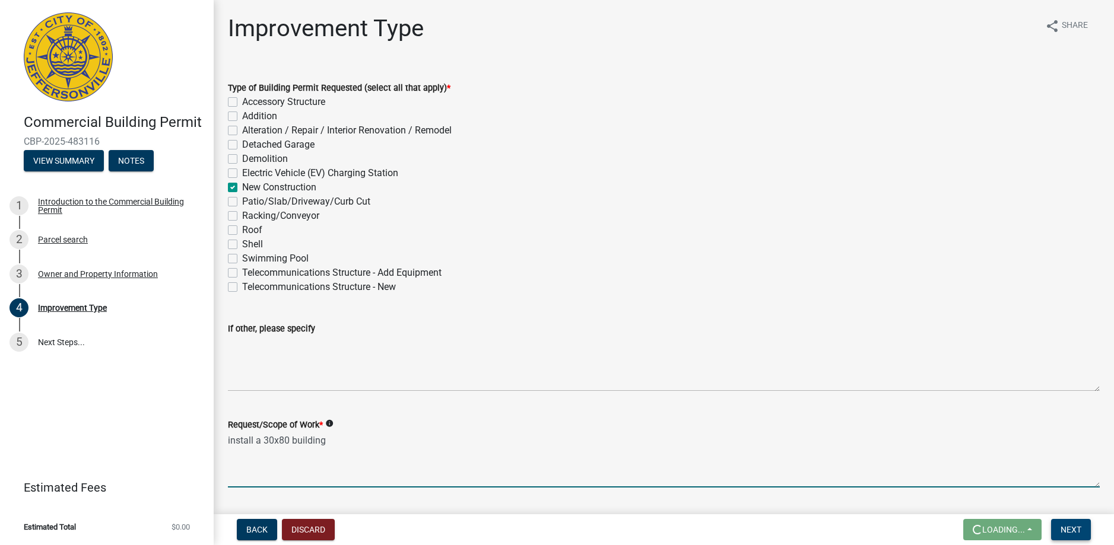
type textarea "install a 30x80 building"
click at [1064, 526] on span "Next" at bounding box center [1070, 529] width 21 height 9
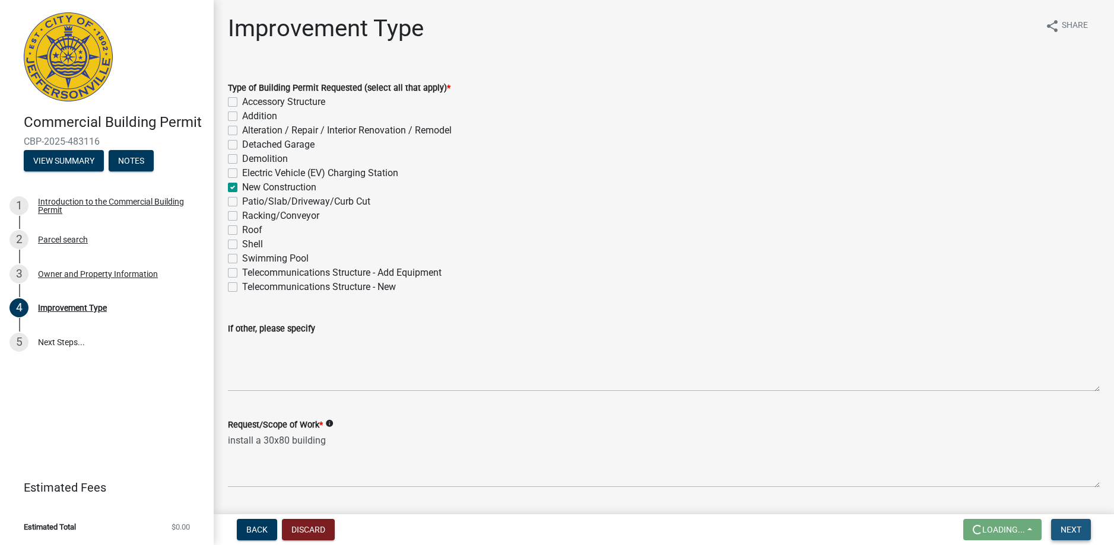
click at [1064, 526] on span "Next" at bounding box center [1070, 529] width 21 height 9
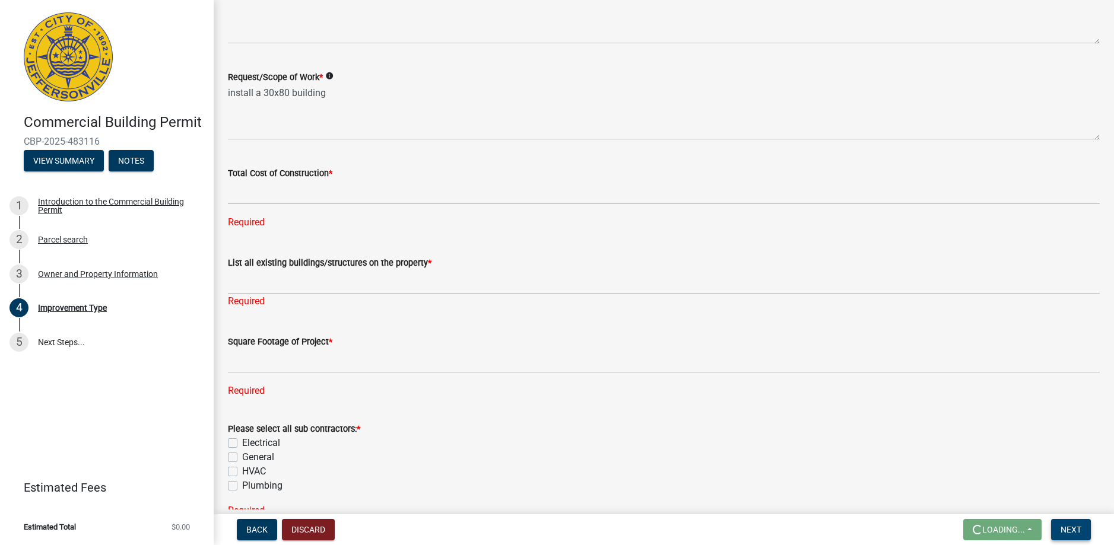
scroll to position [363, 0]
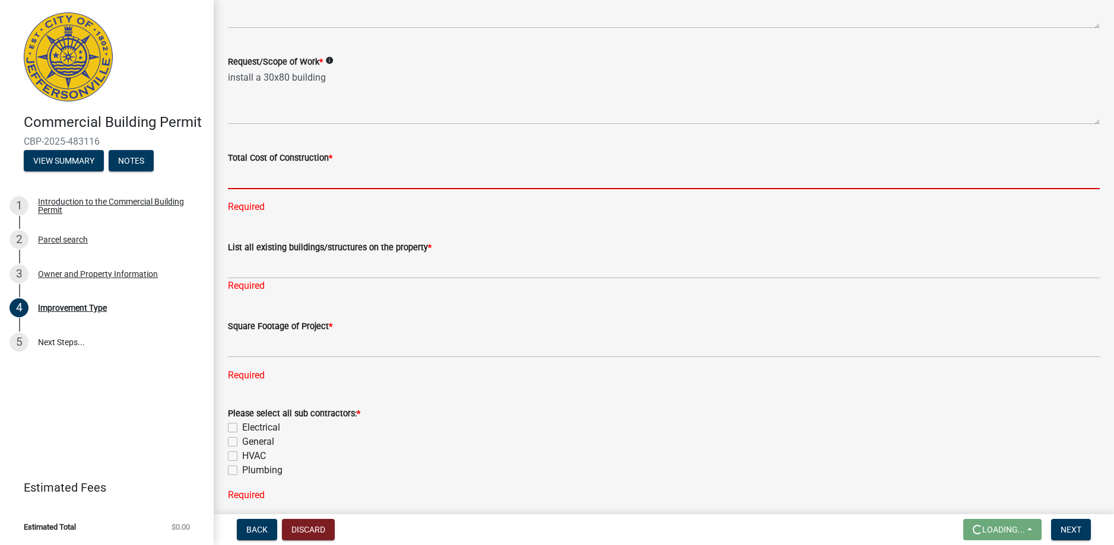
click at [262, 179] on input "text" at bounding box center [664, 177] width 872 height 24
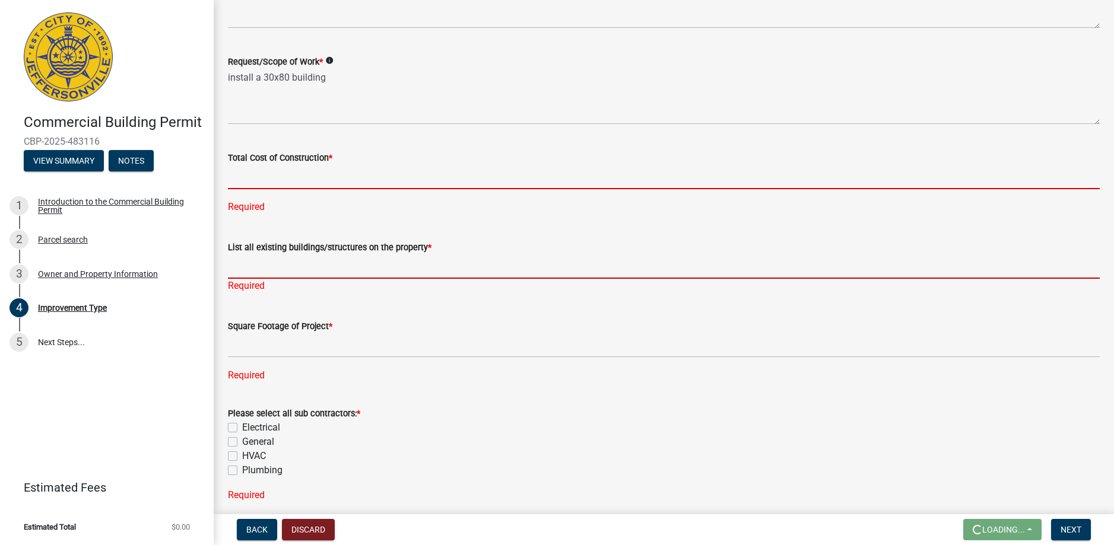
click at [250, 273] on input "List all existing buildings/structures on the property *" at bounding box center [664, 267] width 872 height 24
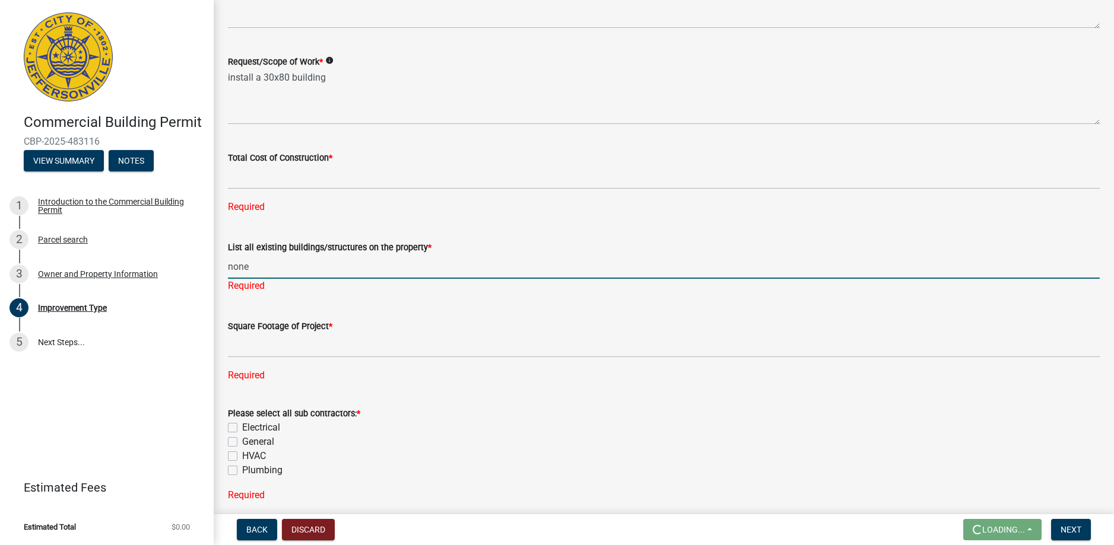
type input "none"
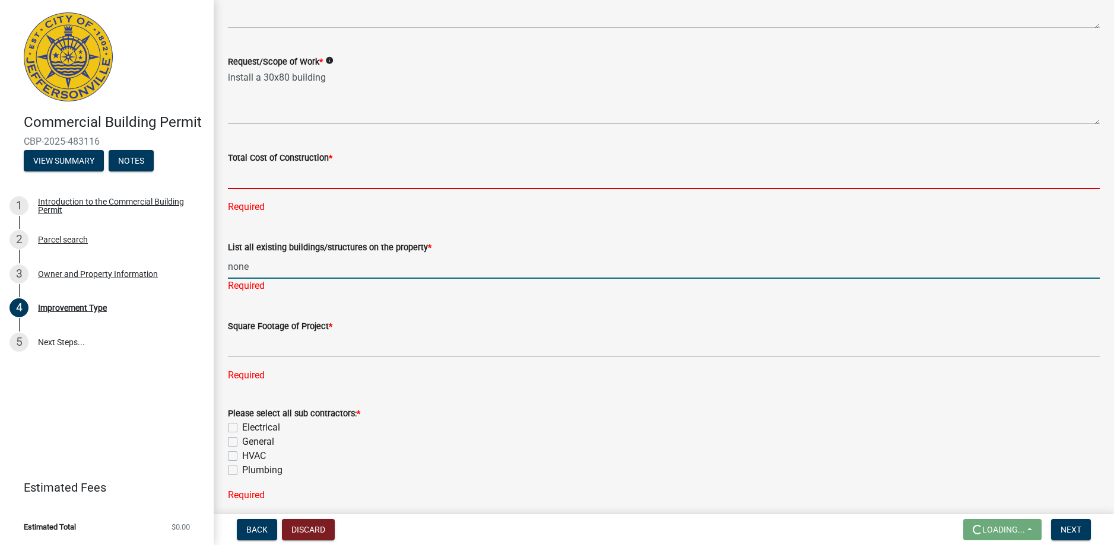
click at [238, 183] on input "text" at bounding box center [664, 177] width 872 height 24
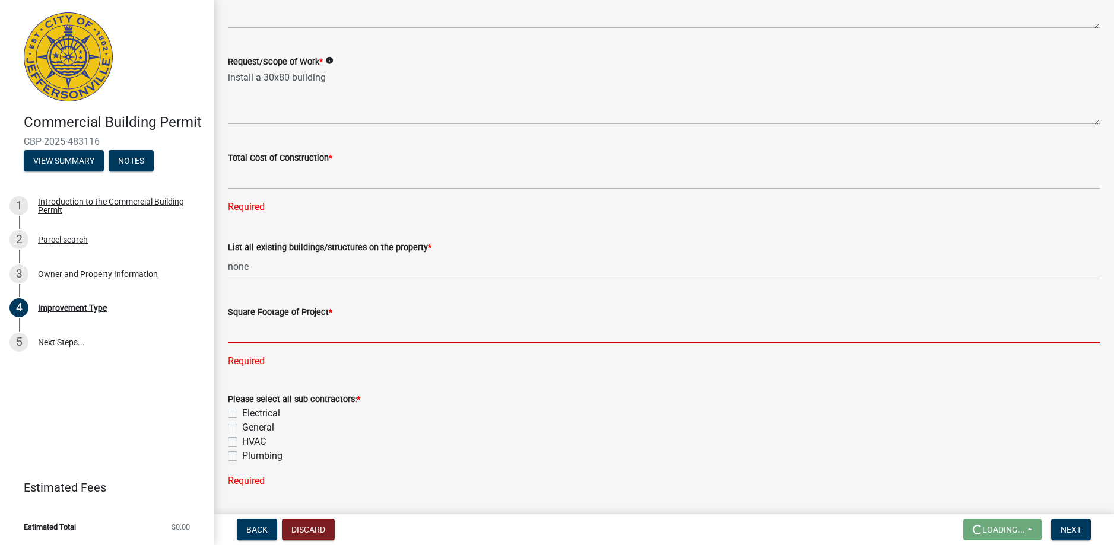
click at [265, 337] on input "text" at bounding box center [664, 331] width 872 height 24
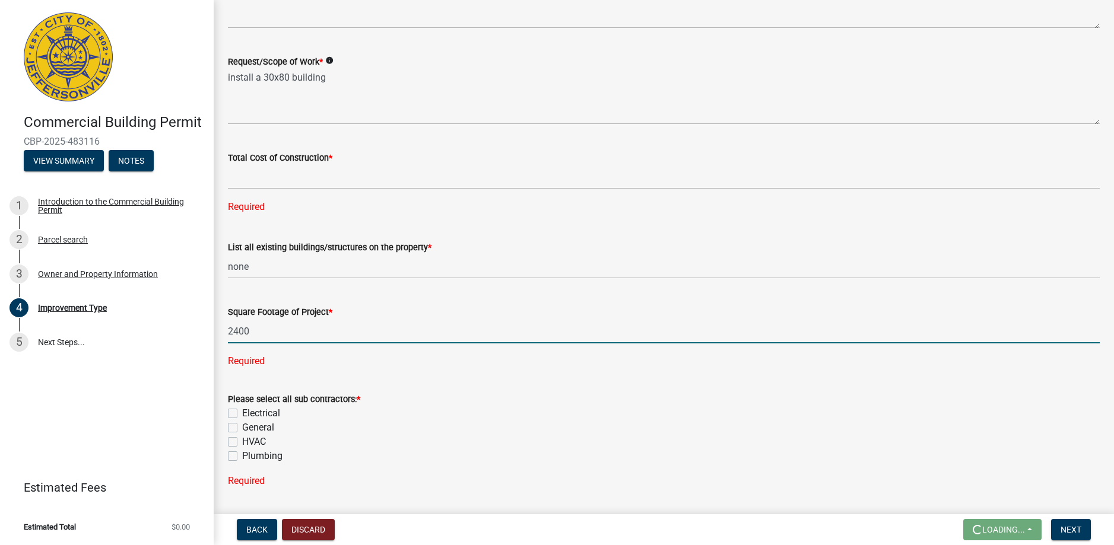
type input "2400"
click at [232, 428] on div "Please select all sub contractors: * Electrical General HVAC Plumbing" at bounding box center [664, 427] width 872 height 71
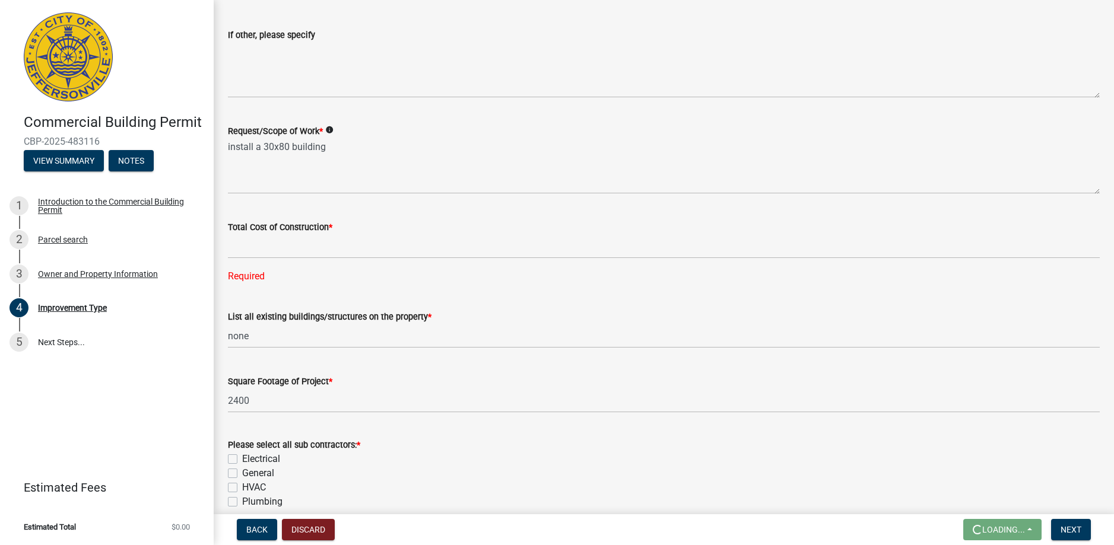
scroll to position [292, 0]
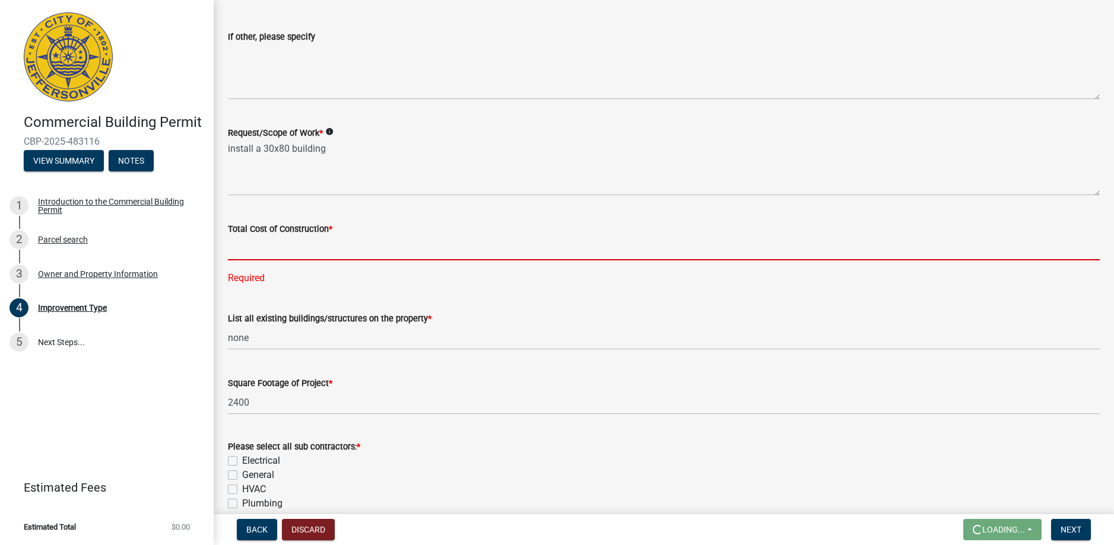
click at [258, 247] on input "text" at bounding box center [664, 248] width 872 height 24
type input "8"
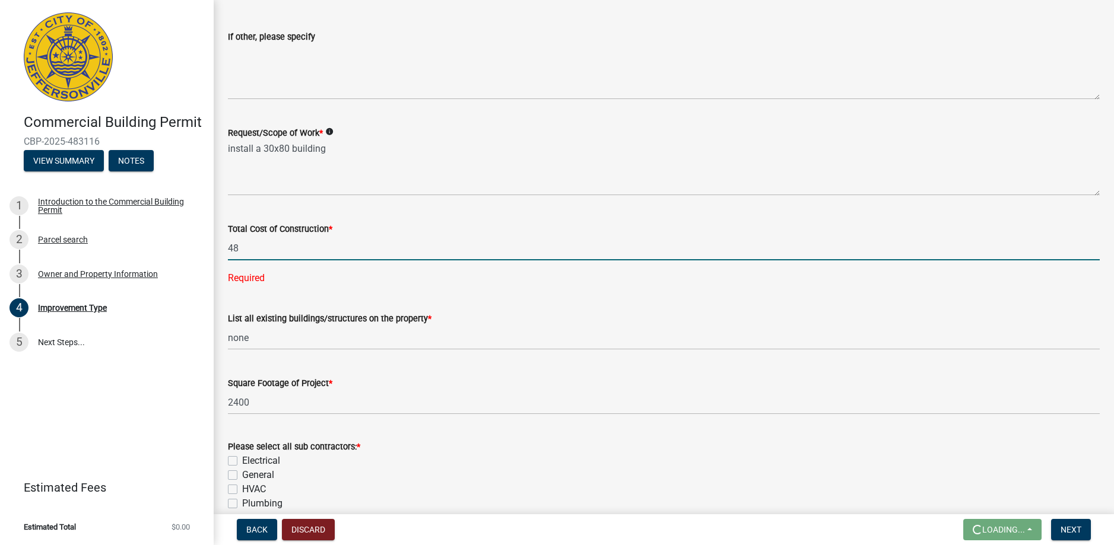
type input "4"
type input "80000"
click at [233, 476] on div "Please select all sub contractors: * Electrical General HVAC Plumbing" at bounding box center [664, 475] width 872 height 71
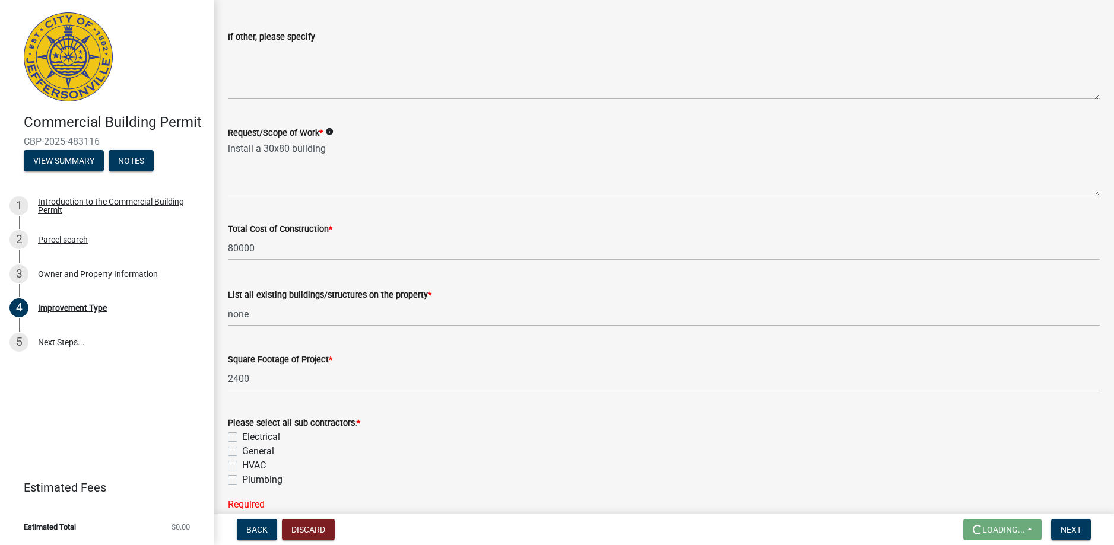
click at [242, 453] on label "General" at bounding box center [258, 451] width 32 height 14
click at [242, 452] on input "General" at bounding box center [246, 448] width 8 height 8
checkbox input "true"
checkbox input "false"
checkbox input "true"
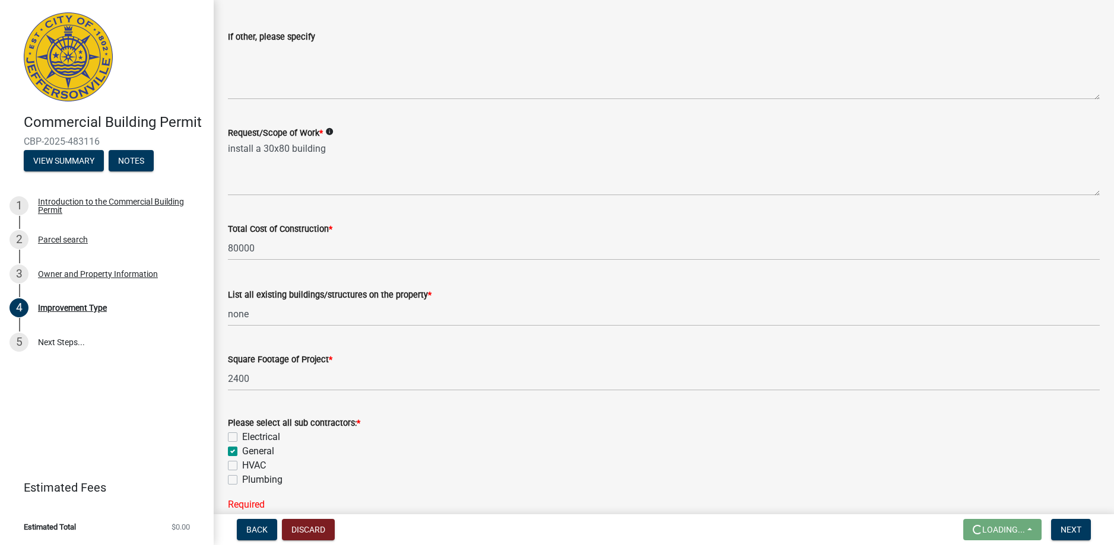
checkbox input "false"
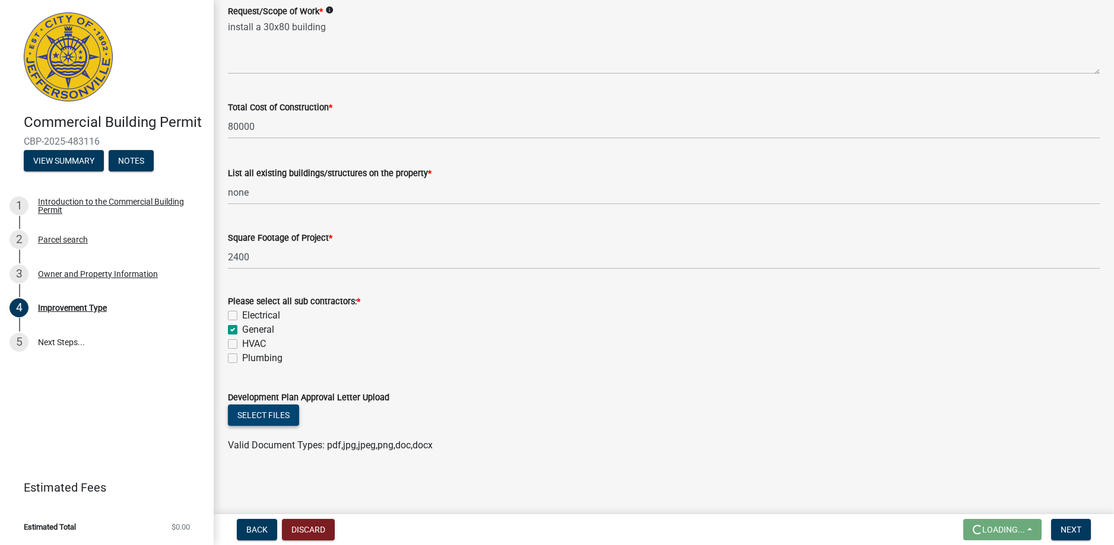
click at [255, 412] on button "Select files" at bounding box center [263, 415] width 71 height 21
click at [1063, 525] on span "Next" at bounding box center [1070, 529] width 21 height 9
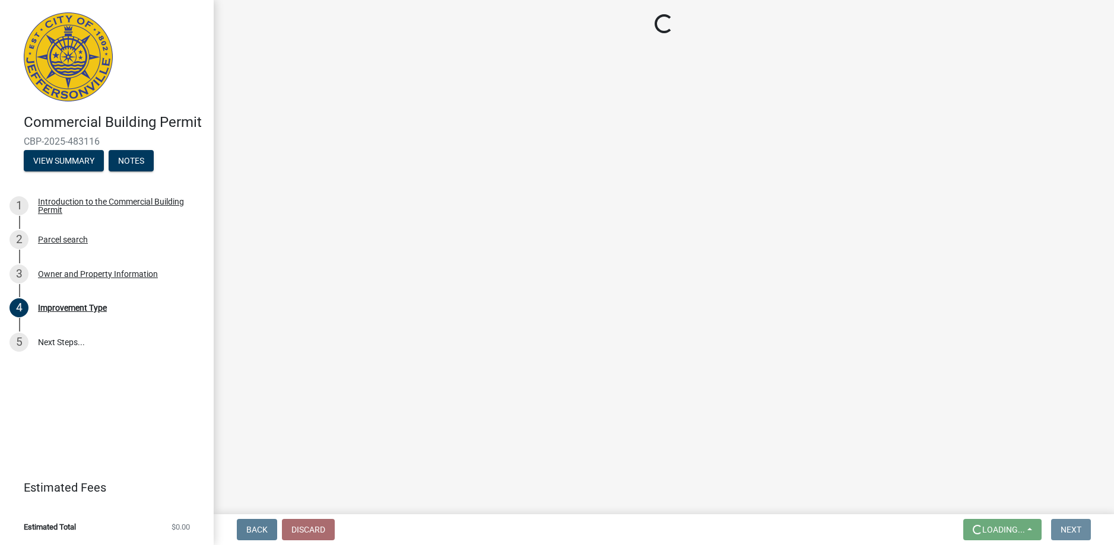
scroll to position [0, 0]
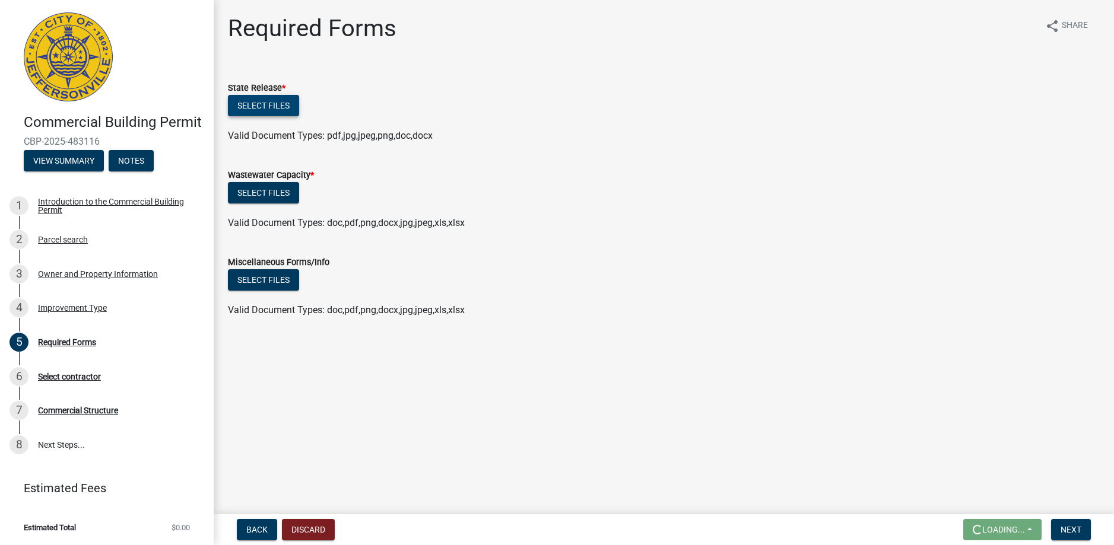
click at [238, 108] on button "Select files" at bounding box center [263, 105] width 71 height 21
click at [1068, 528] on span "Next" at bounding box center [1070, 529] width 21 height 9
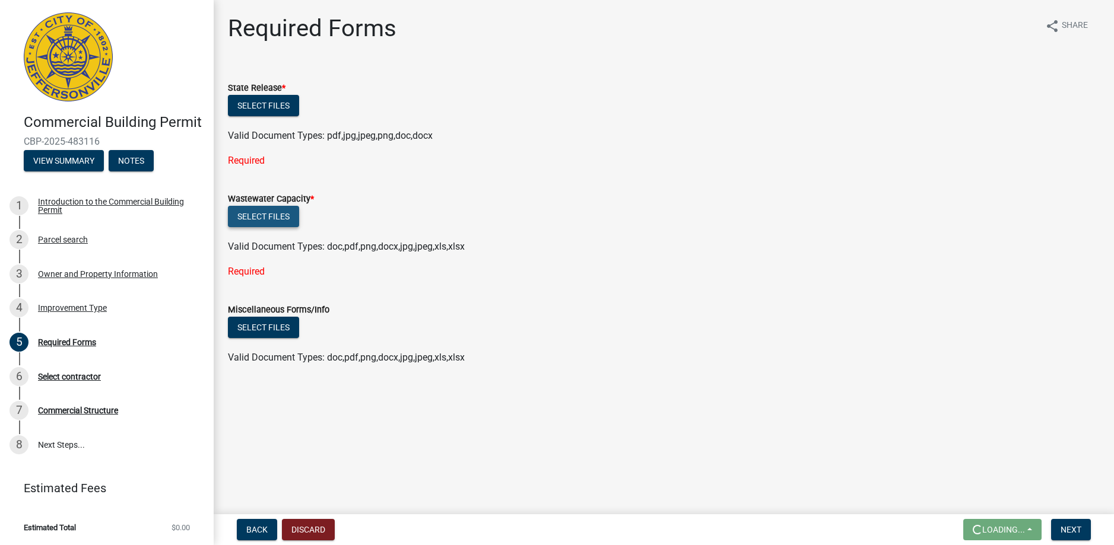
click at [272, 217] on button "Select files" at bounding box center [263, 216] width 71 height 21
